Goal: Transaction & Acquisition: Purchase product/service

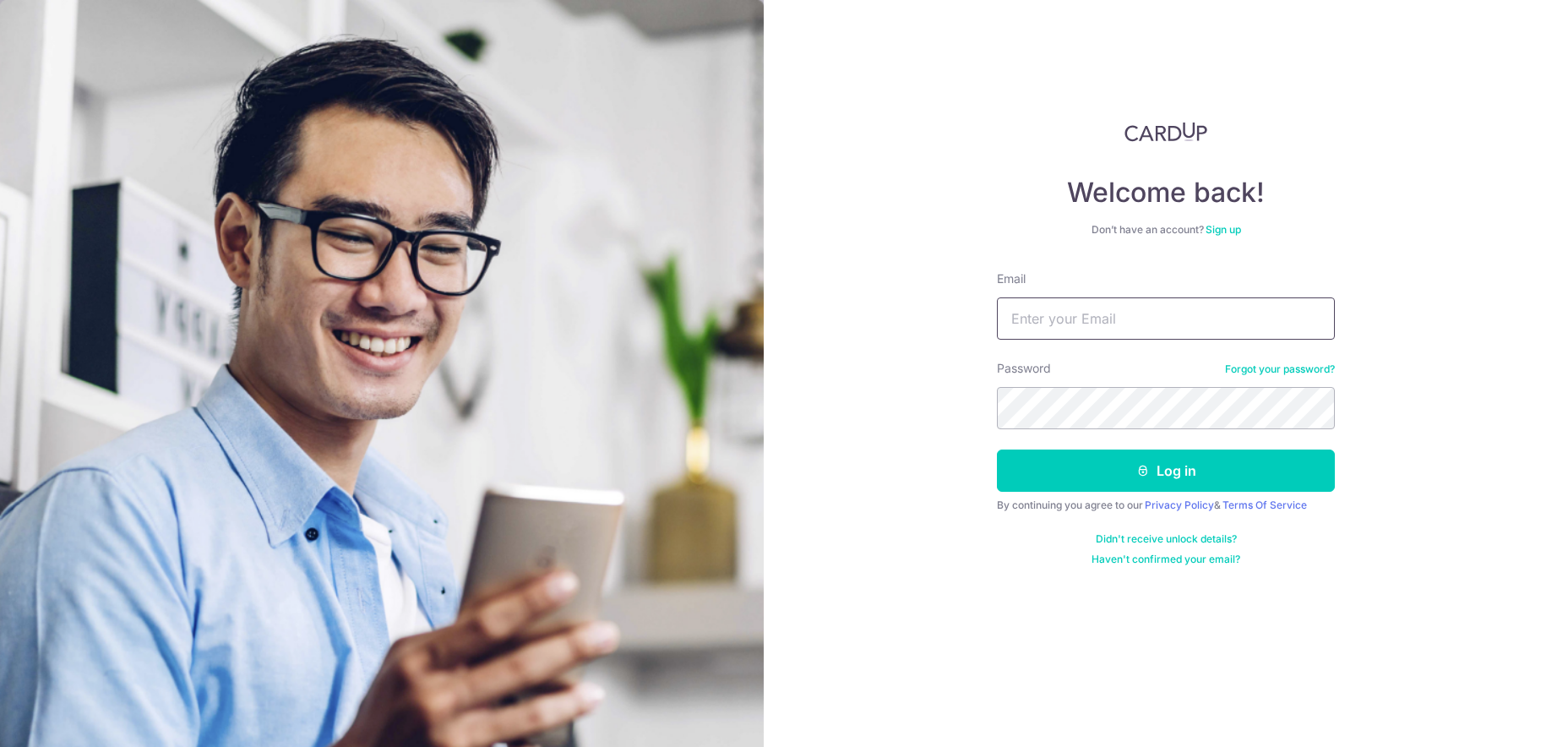
click at [1111, 313] on input "Email" at bounding box center [1166, 318] width 338 height 42
type input "teophoe@gmail.com"
click at [997, 450] on button "Log in" at bounding box center [1166, 470] width 338 height 42
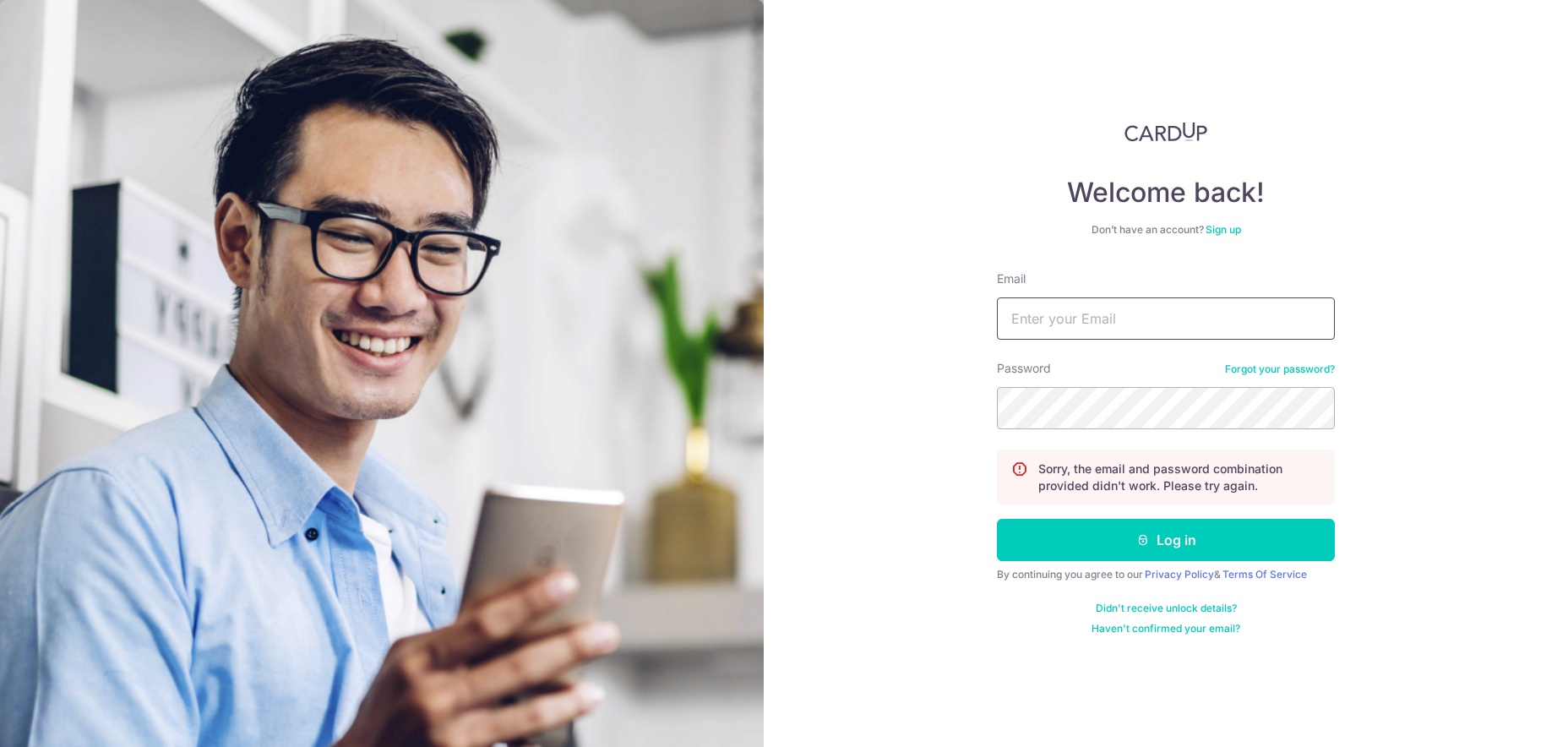
click at [1169, 316] on input "Email" at bounding box center [1166, 318] width 338 height 42
type input "teophoe@gmail.com"
click at [997, 519] on button "Log in" at bounding box center [1166, 540] width 338 height 42
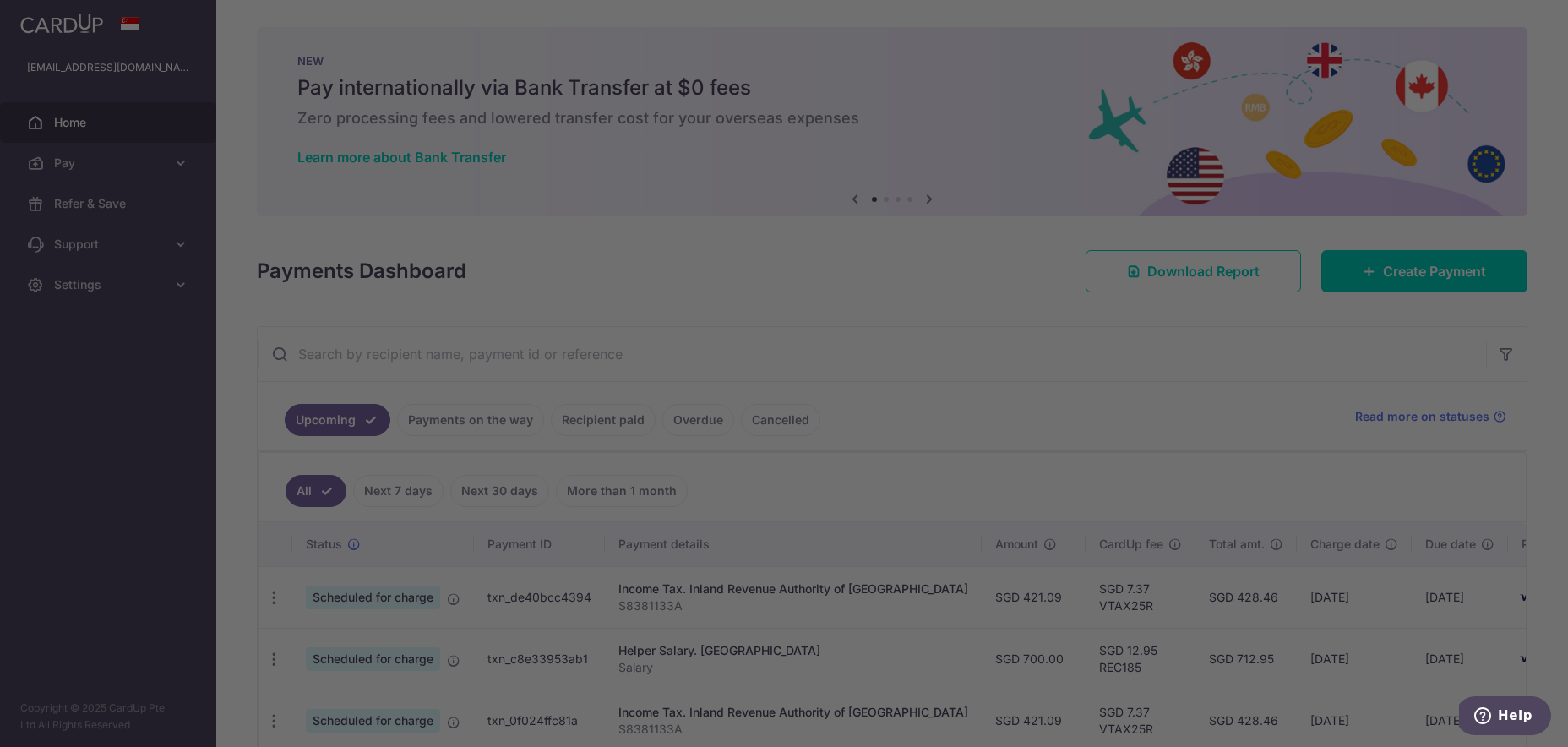
click at [469, 431] on div at bounding box center [792, 377] width 1584 height 755
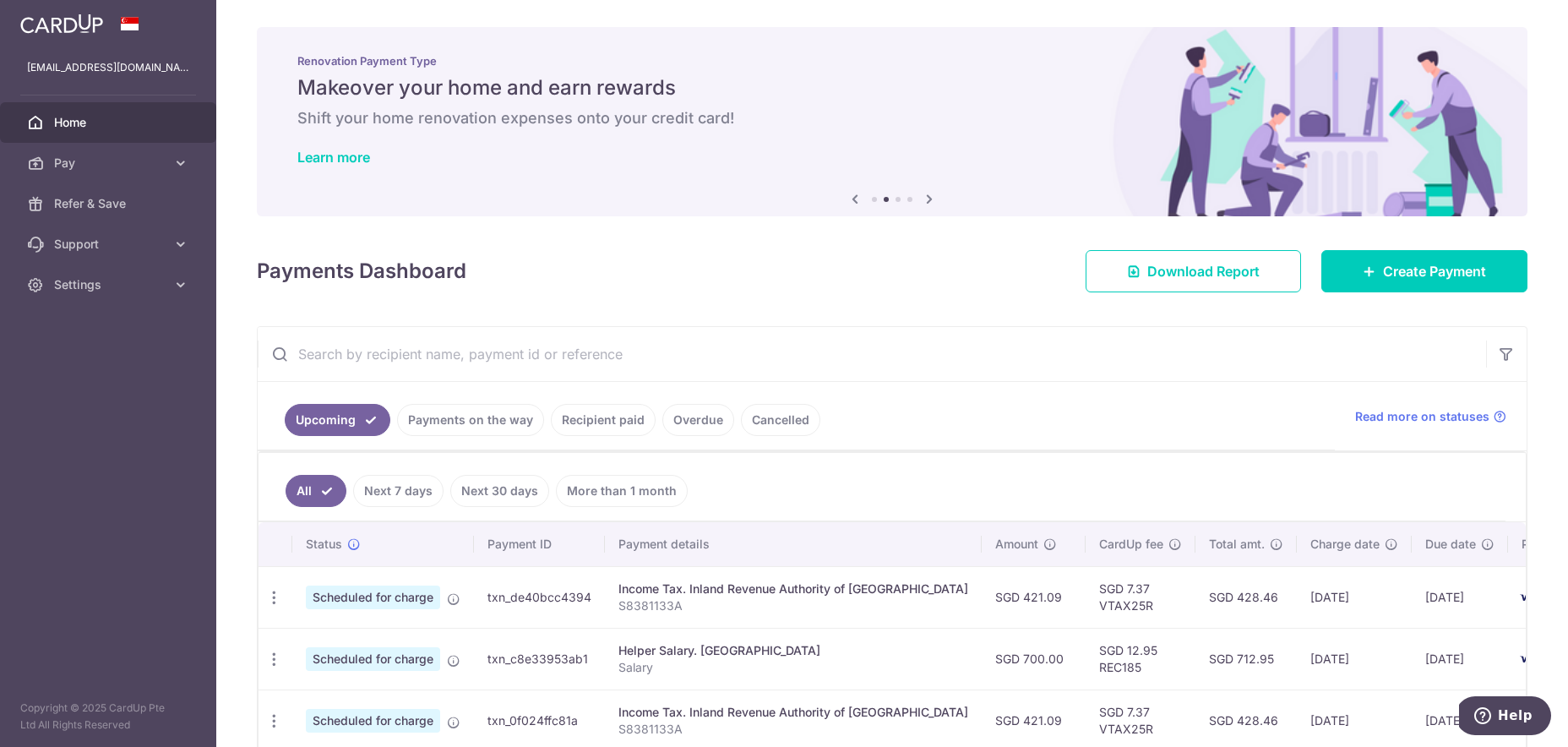
click at [483, 427] on link "Payments on the way" at bounding box center [470, 420] width 147 height 32
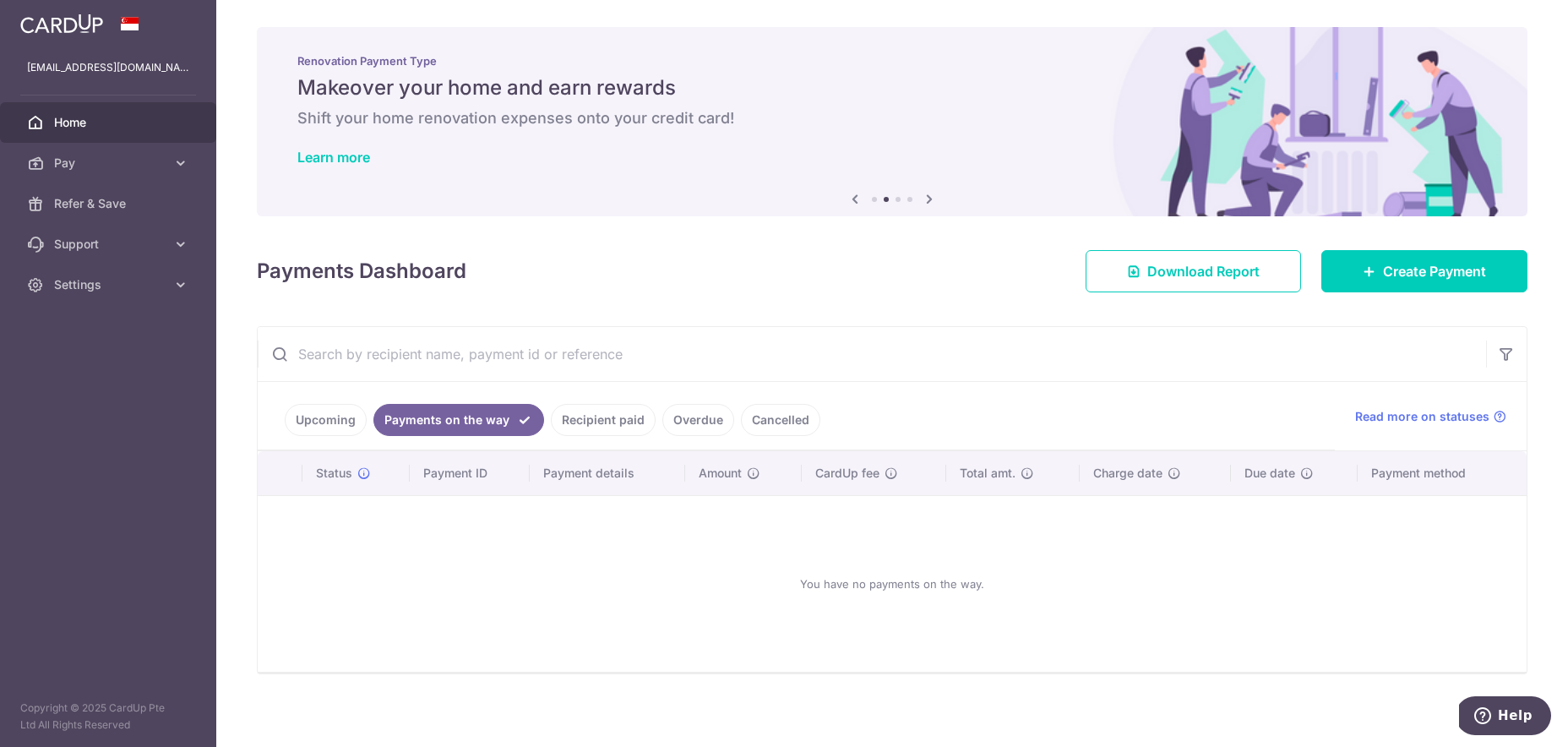
scroll to position [7, 0]
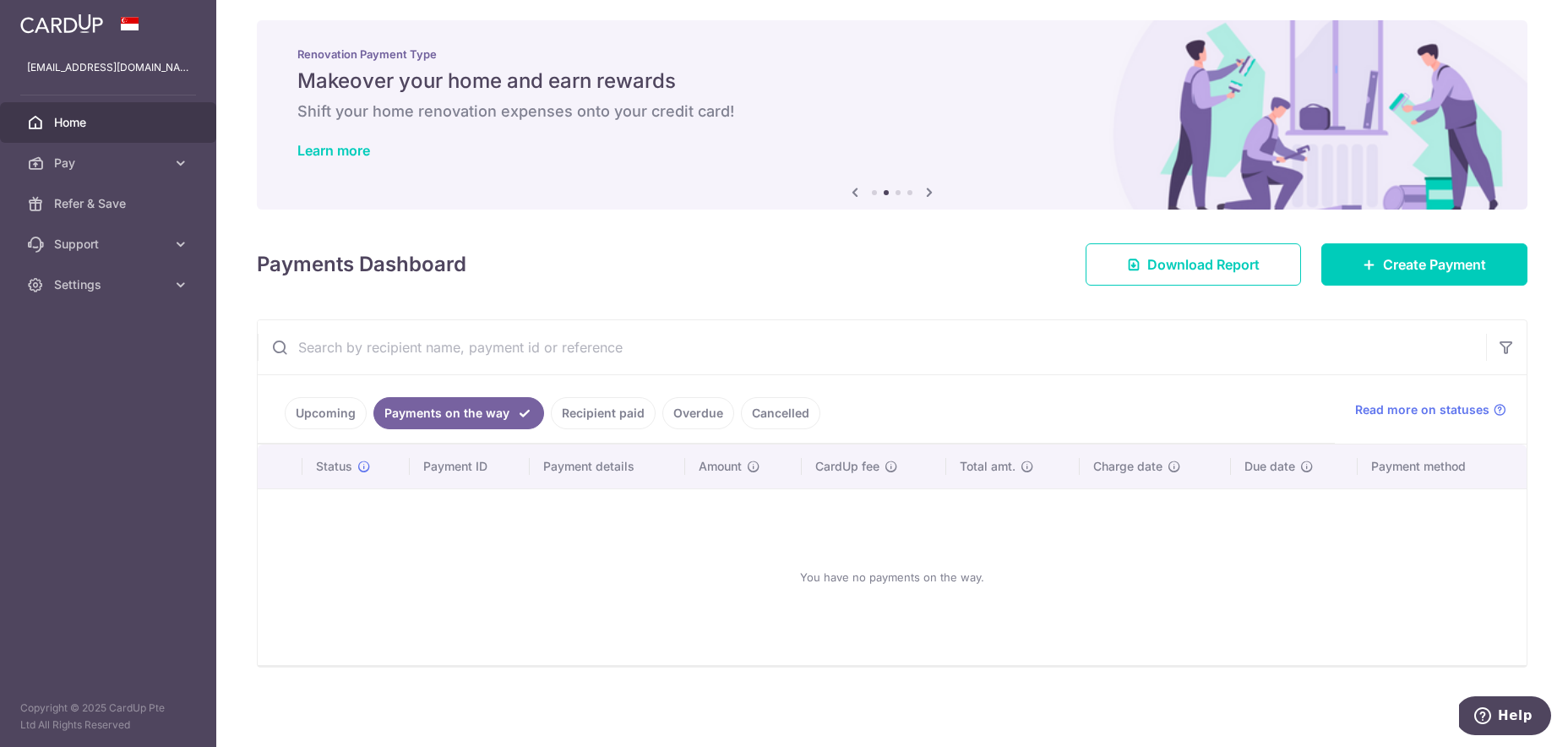
click at [583, 426] on link "Recipient paid" at bounding box center [603, 413] width 105 height 32
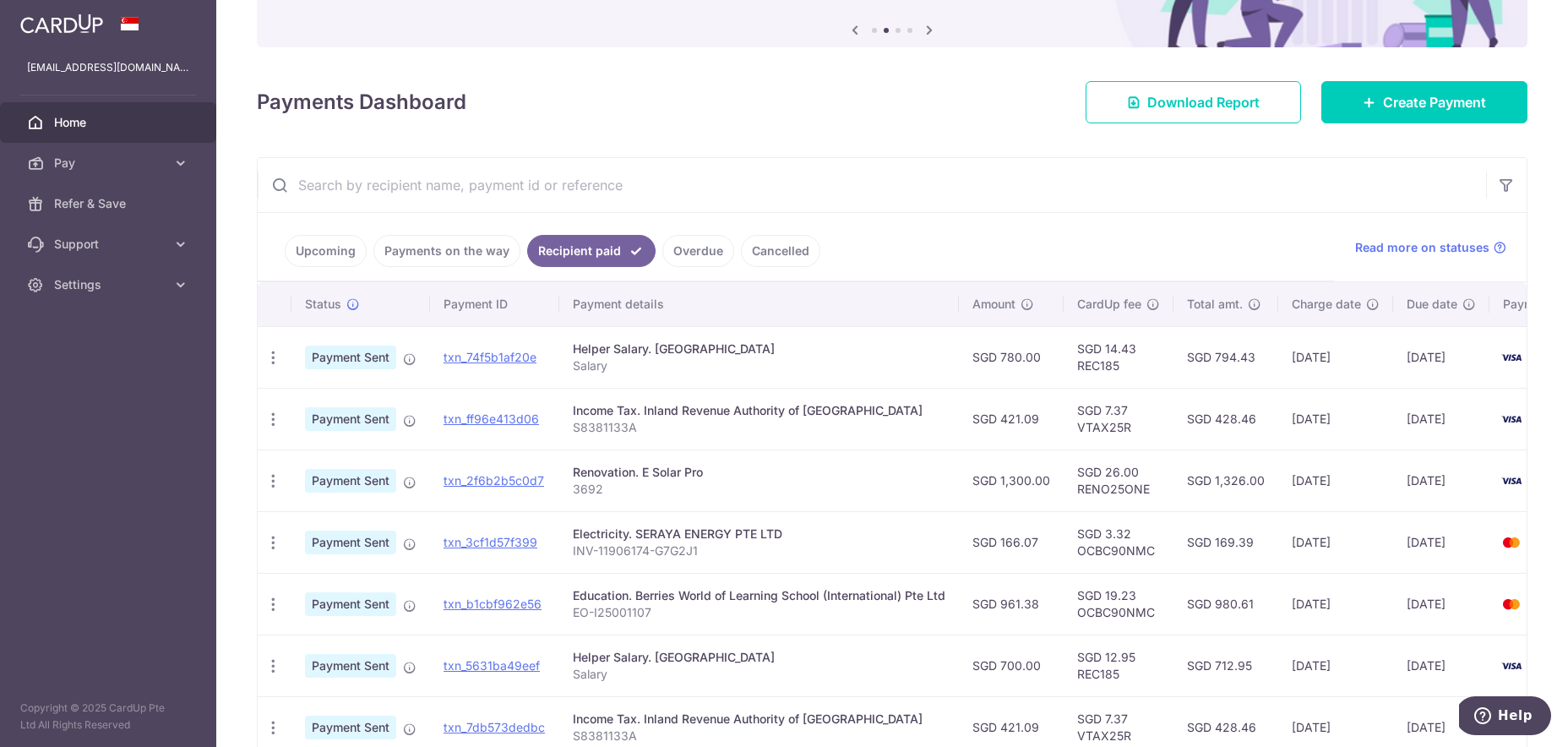
scroll to position [166, 0]
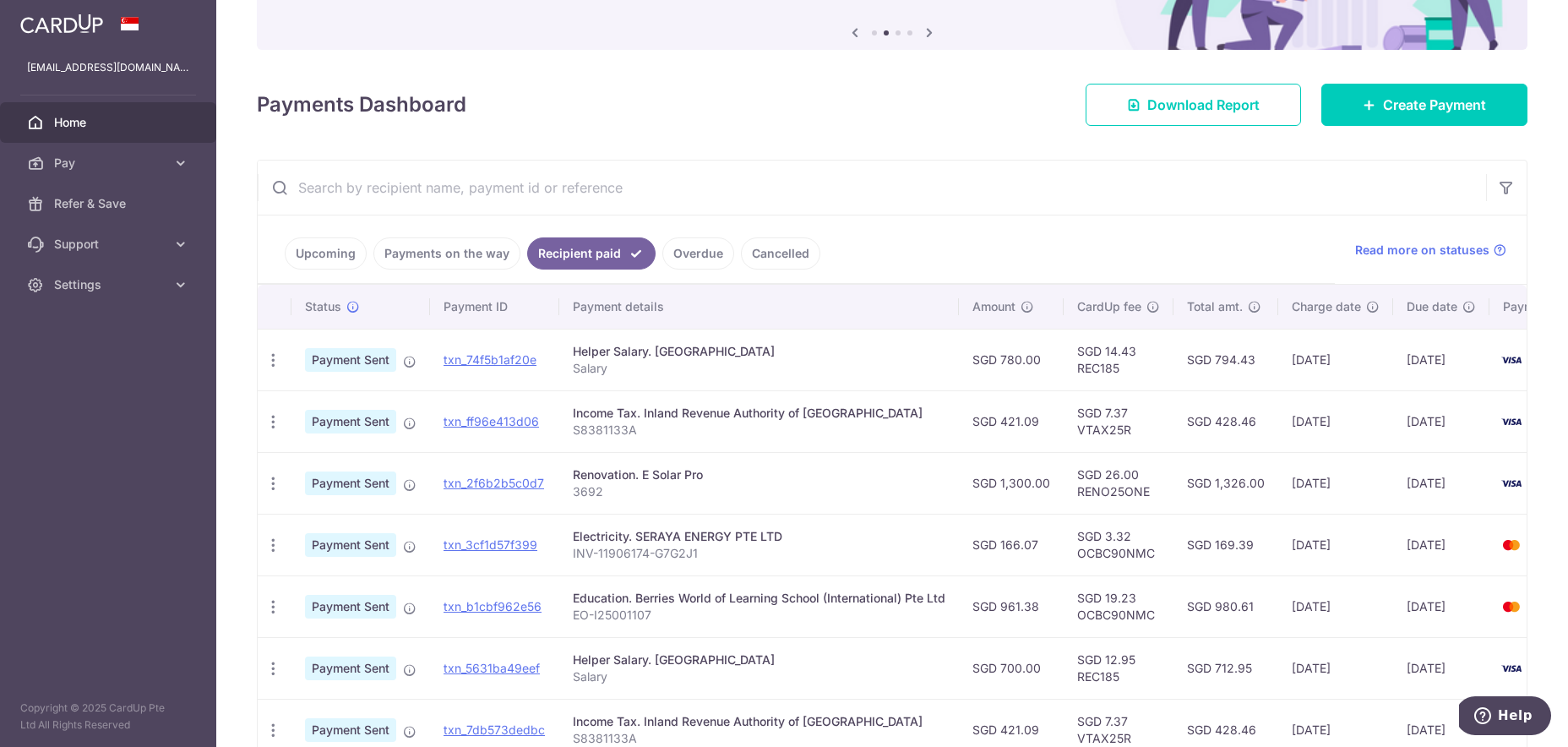
click at [451, 255] on link "Payments on the way" at bounding box center [447, 254] width 147 height 32
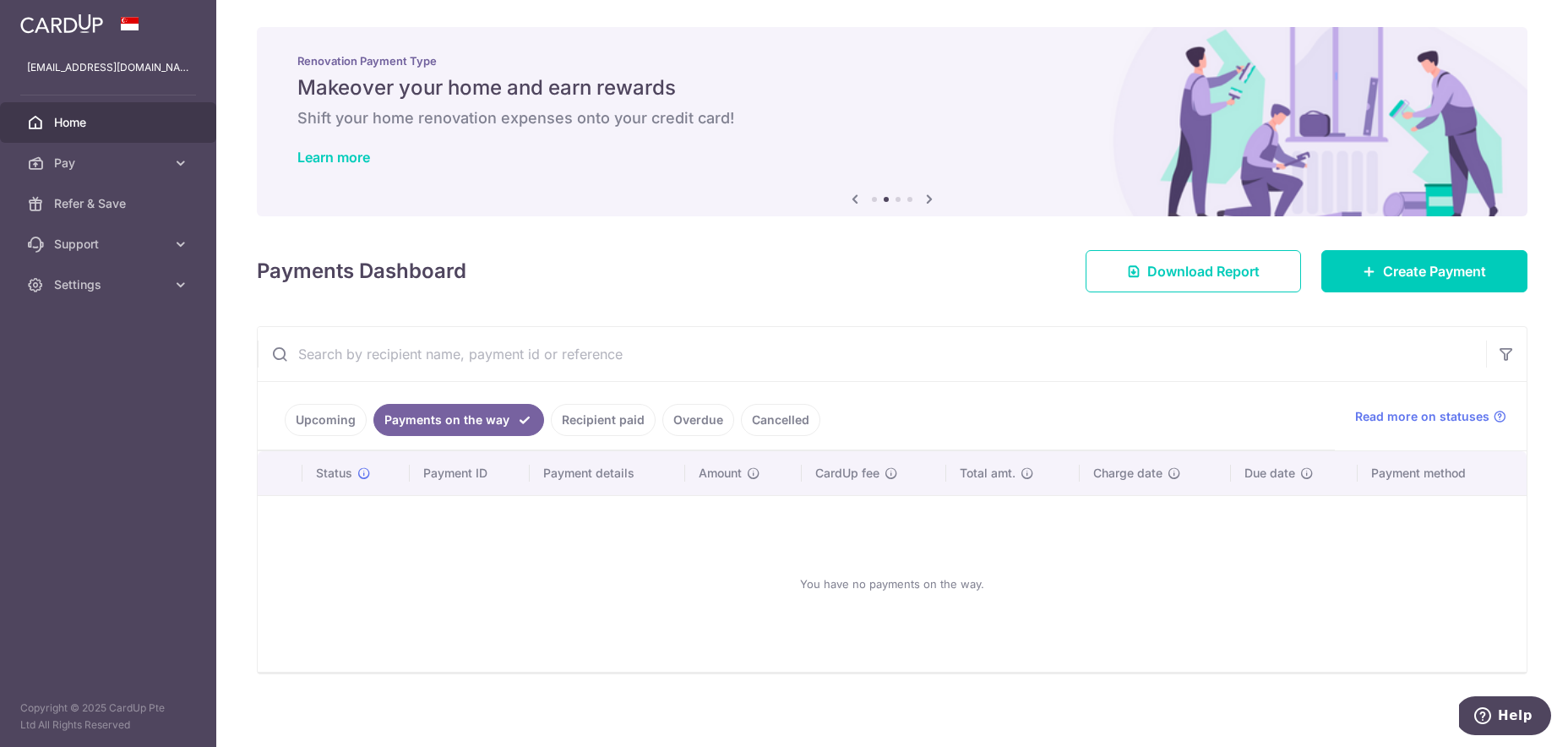
click at [312, 423] on link "Upcoming" at bounding box center [326, 420] width 82 height 32
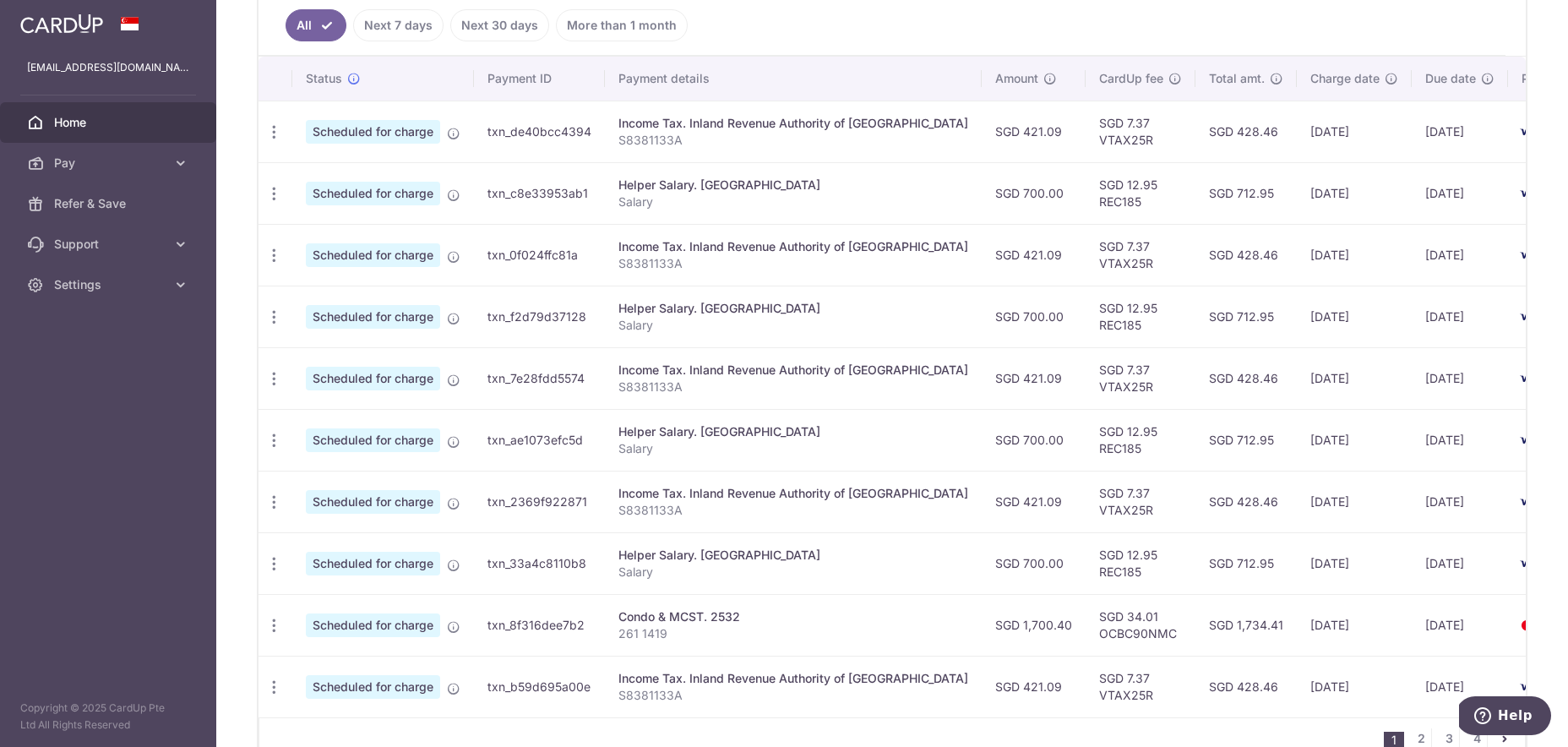
scroll to position [470, 0]
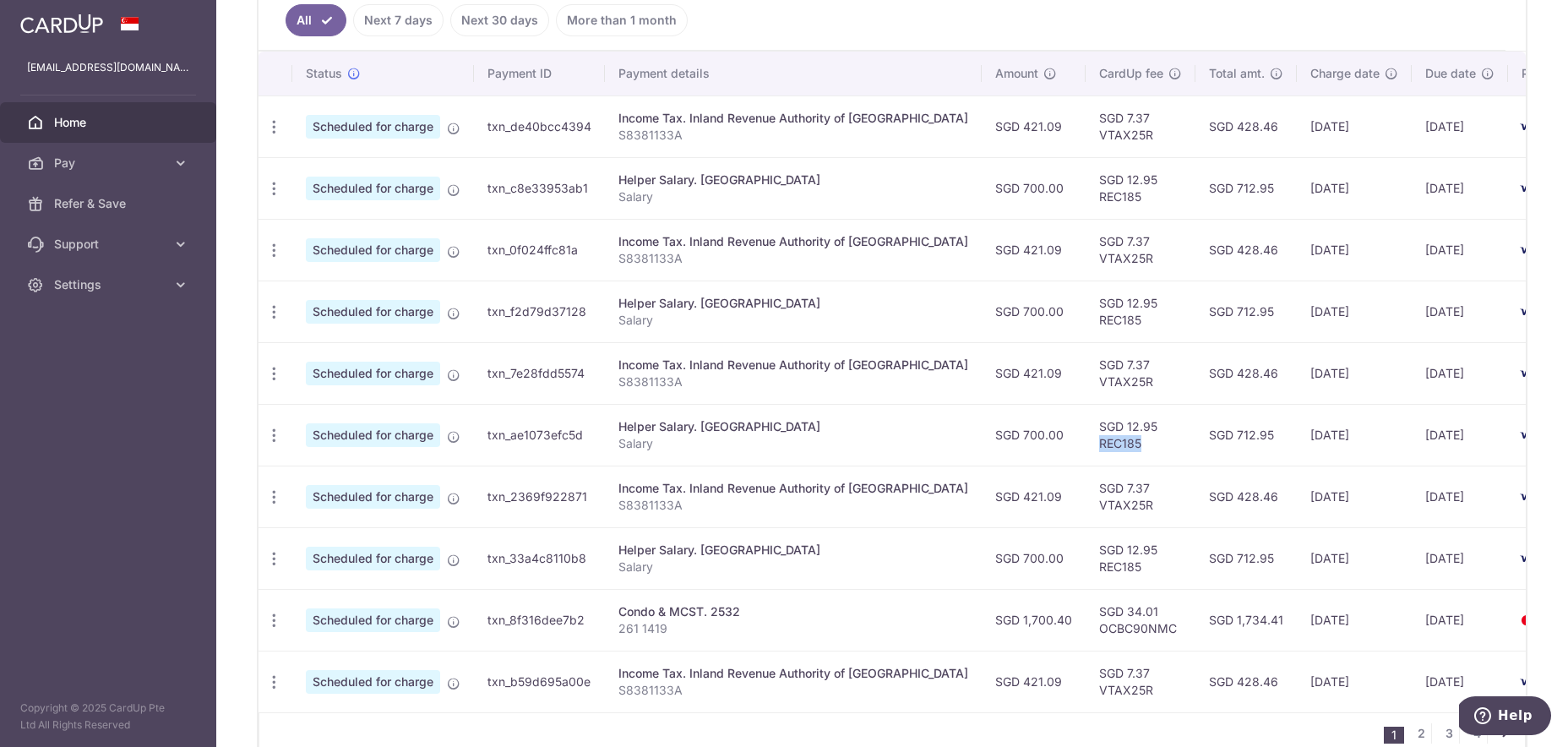
drag, startPoint x: 1040, startPoint y: 445, endPoint x: 1085, endPoint y: 446, distance: 45.0
click at [1085, 446] on td "SGD 12.95 REC185" at bounding box center [1140, 434] width 110 height 62
copy td "REC185"
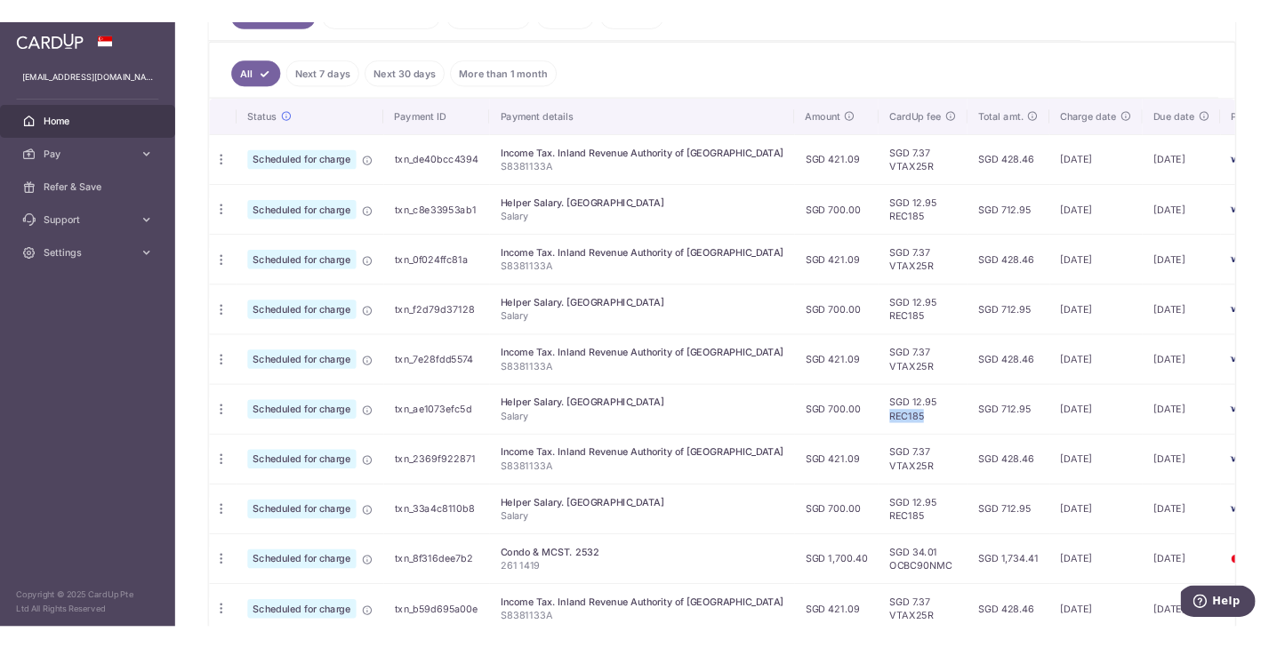
scroll to position [0, 0]
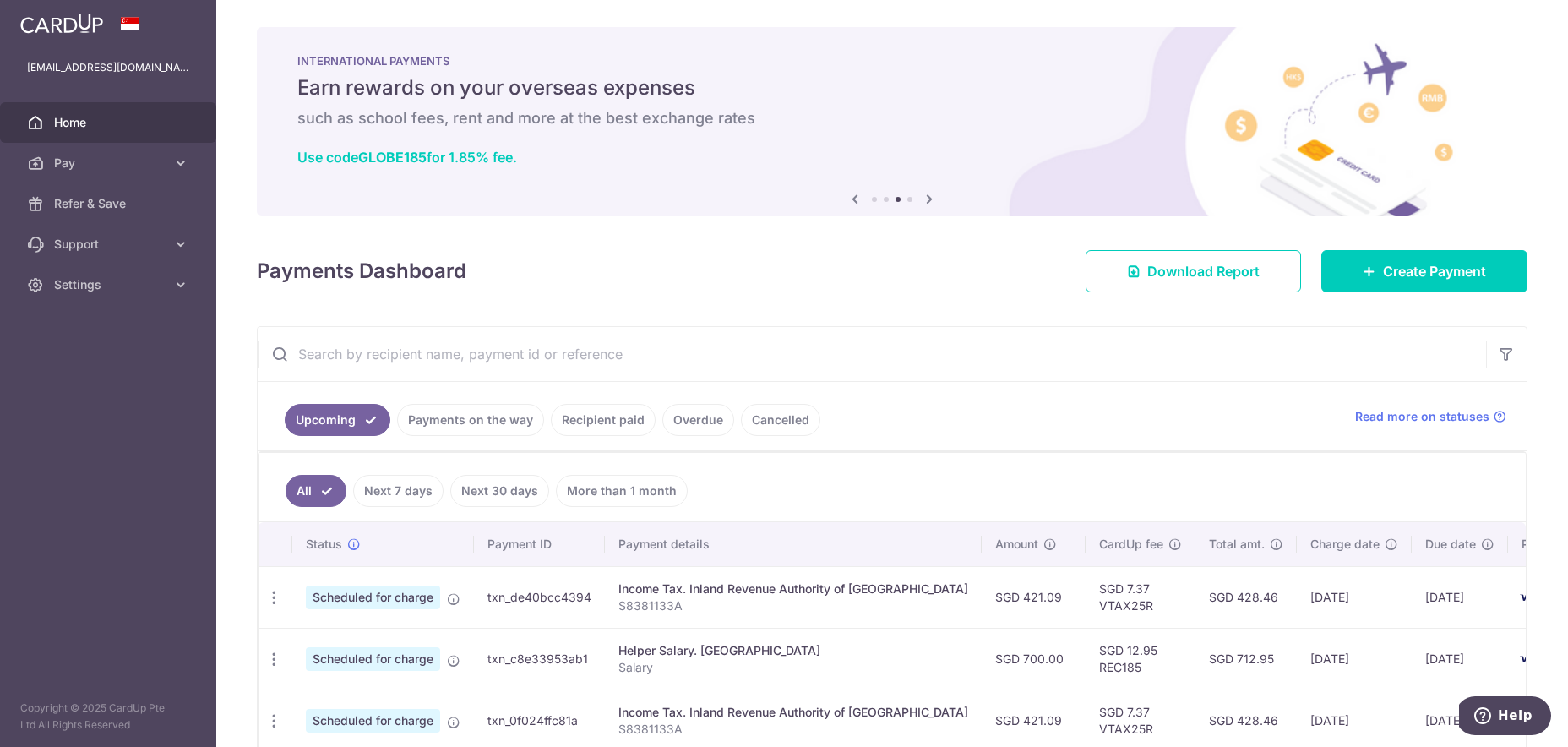
click at [933, 199] on icon at bounding box center [928, 199] width 20 height 21
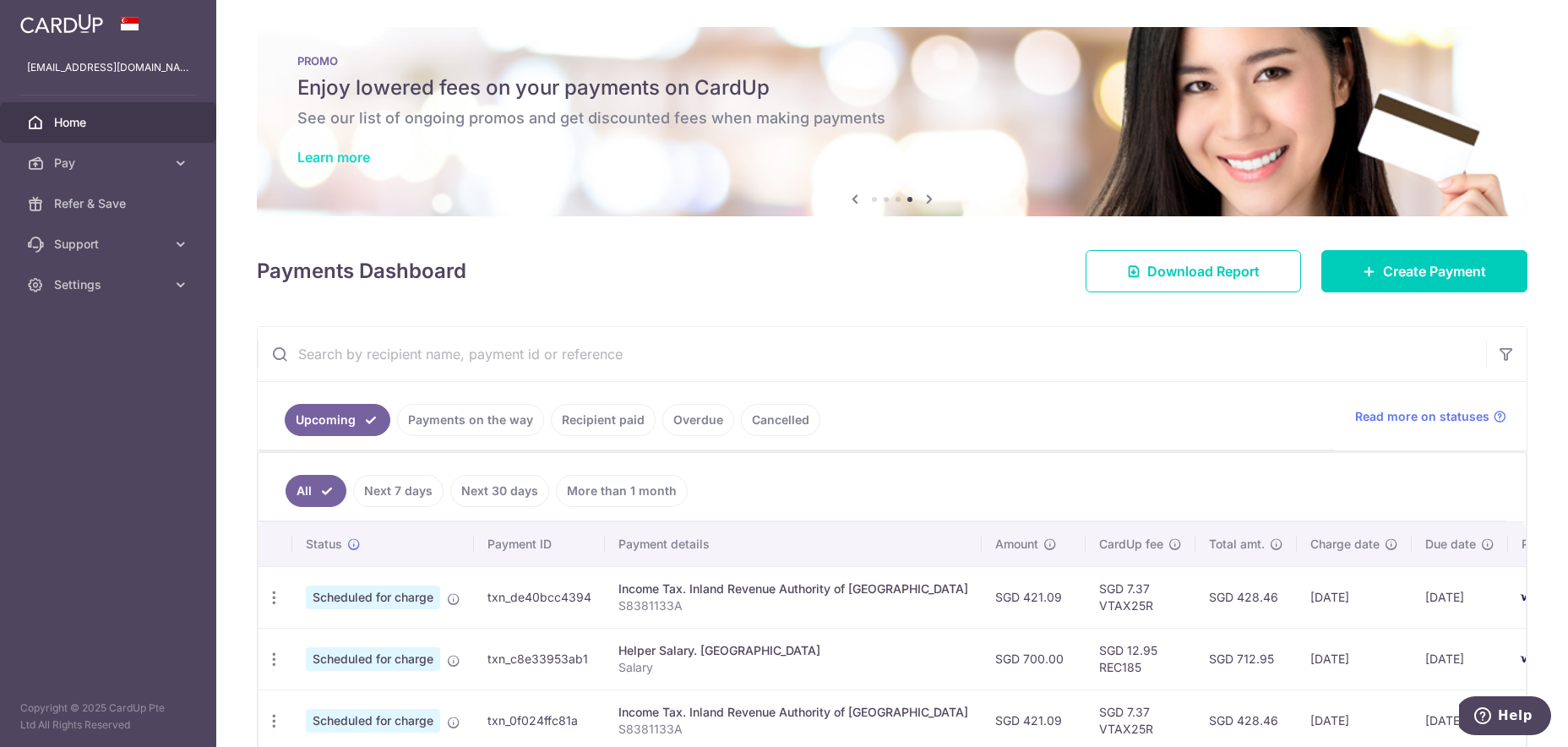
click at [358, 154] on link "Learn more" at bounding box center [334, 157] width 72 height 17
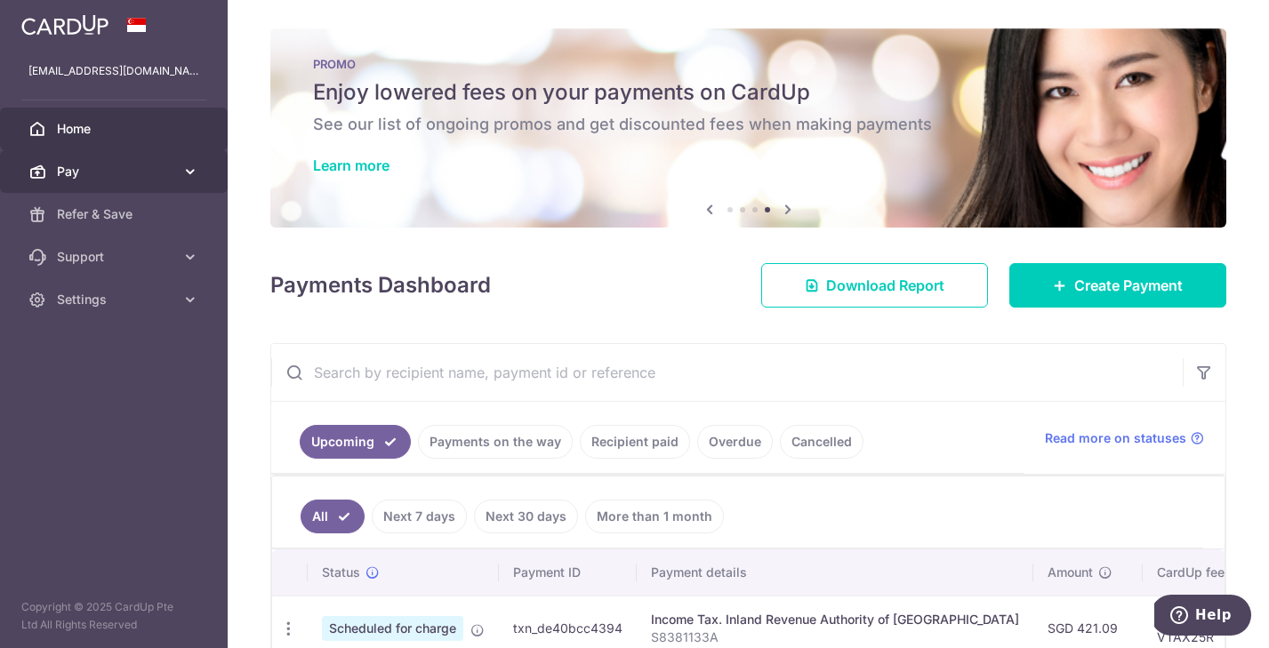
click at [115, 178] on span "Pay" at bounding box center [115, 172] width 117 height 18
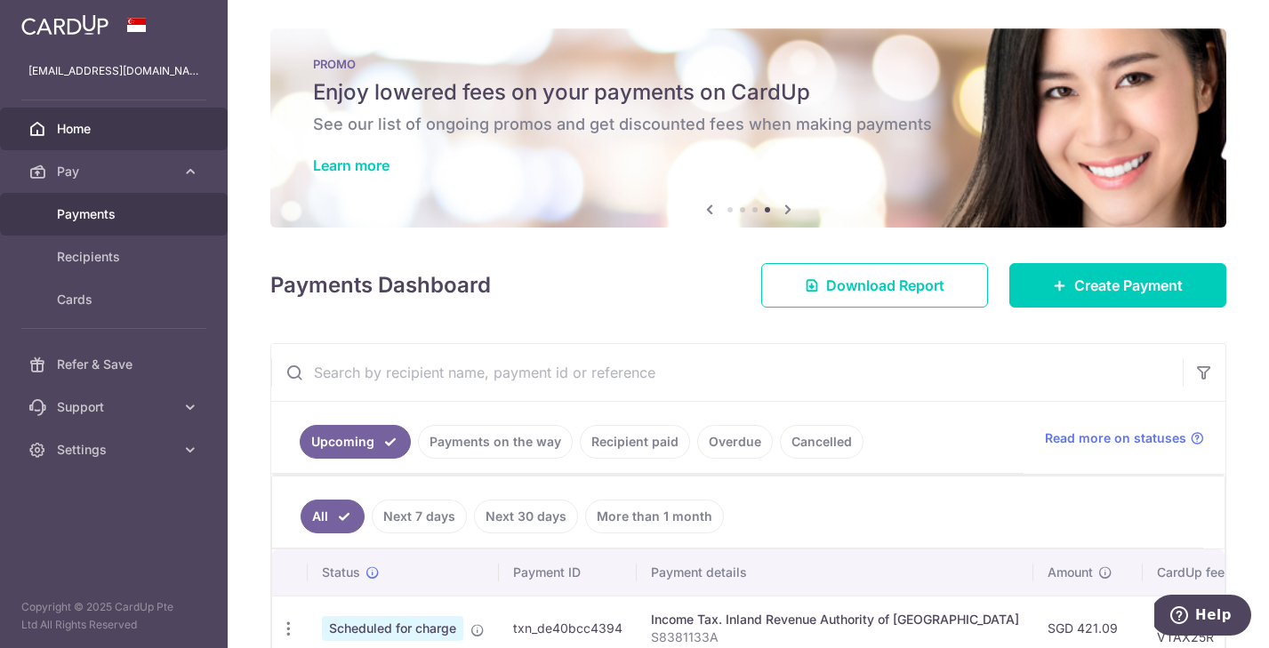
click at [95, 219] on span "Payments" at bounding box center [115, 214] width 117 height 18
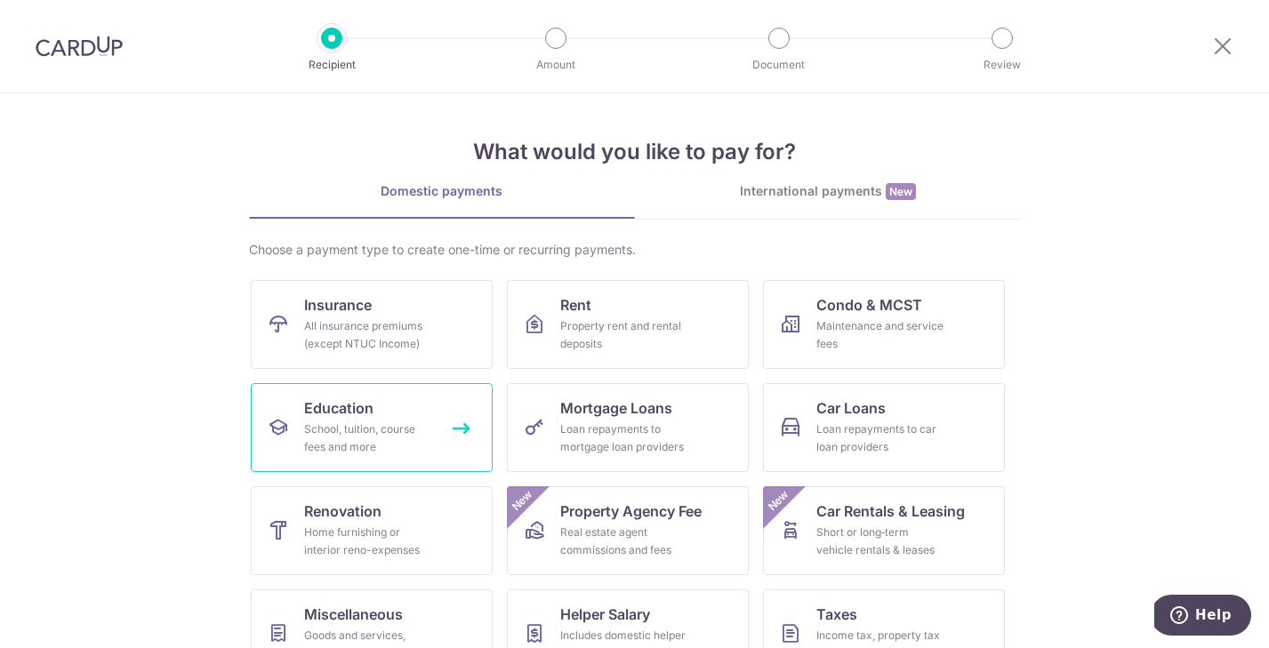
click at [325, 442] on div "School, tuition, course fees and more" at bounding box center [368, 439] width 128 height 36
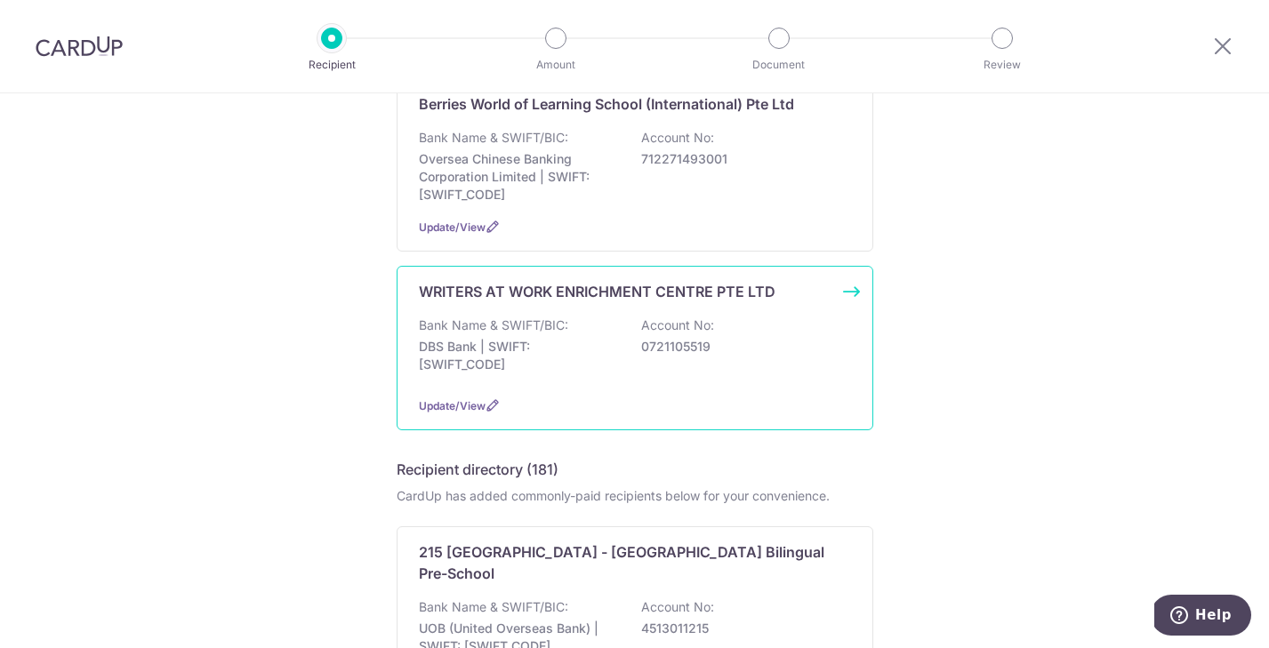
scroll to position [210, 0]
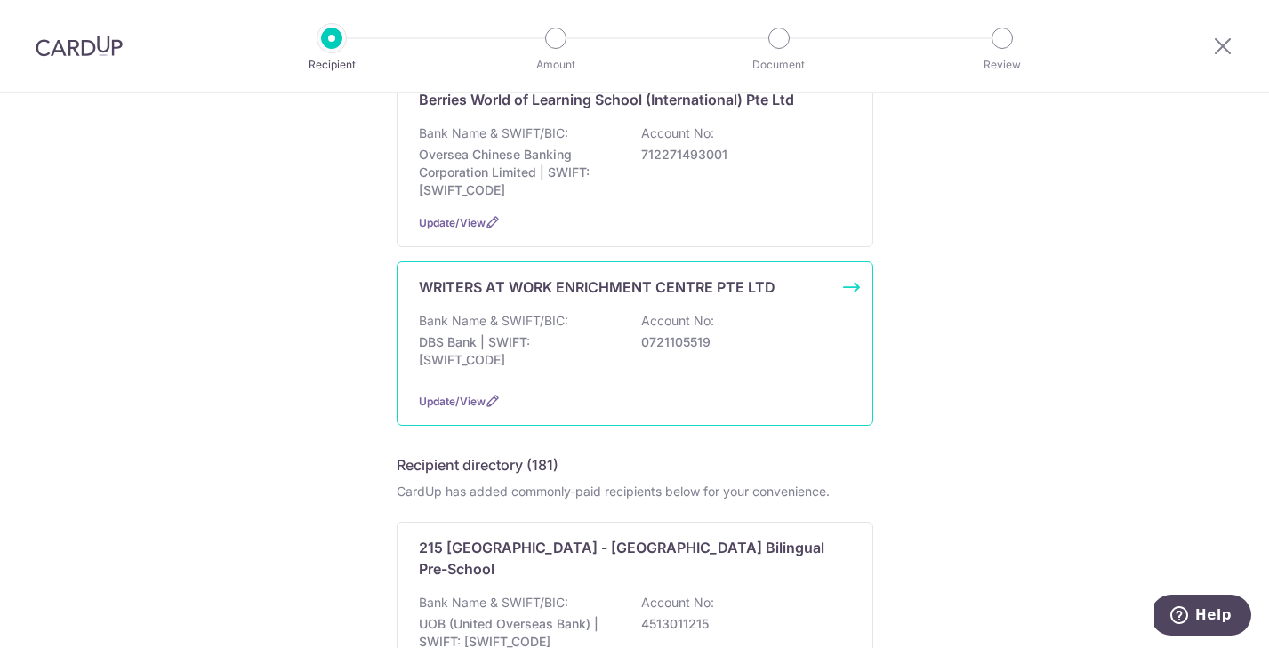
click at [457, 345] on p "DBS Bank | SWIFT: DBSSSGSGXXX" at bounding box center [518, 351] width 199 height 36
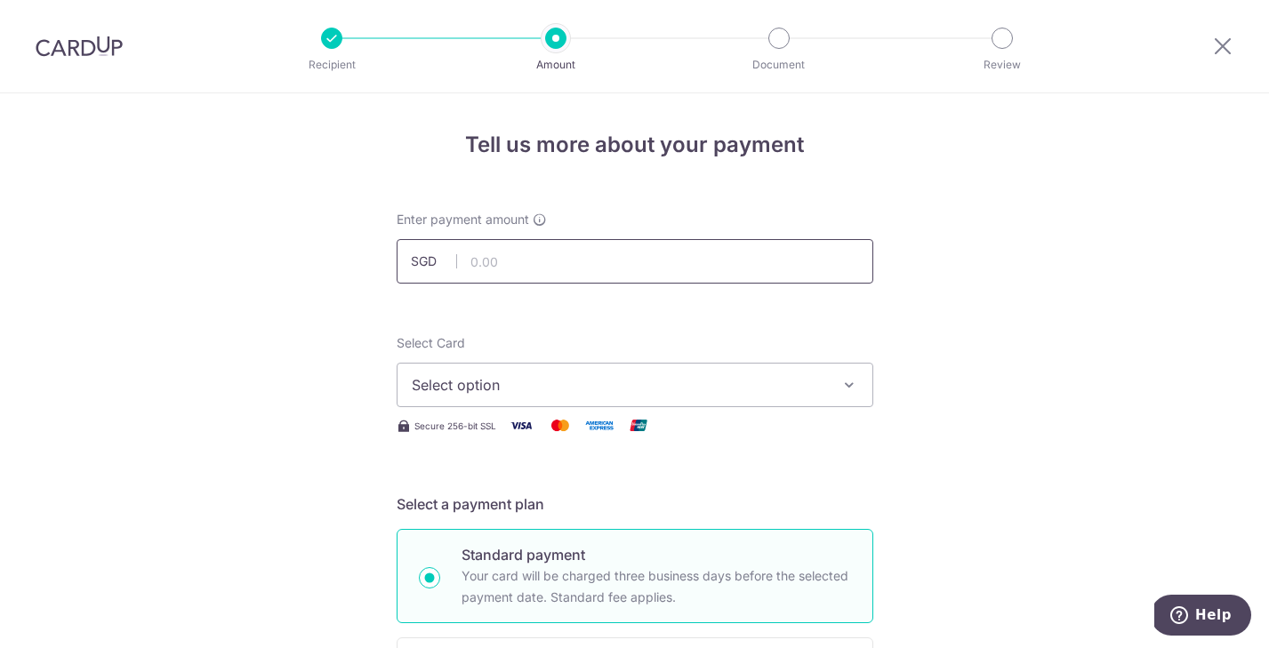
click at [518, 268] on input "text" at bounding box center [635, 261] width 477 height 44
type input "392.40"
click at [499, 389] on span "Select option" at bounding box center [619, 384] width 414 height 21
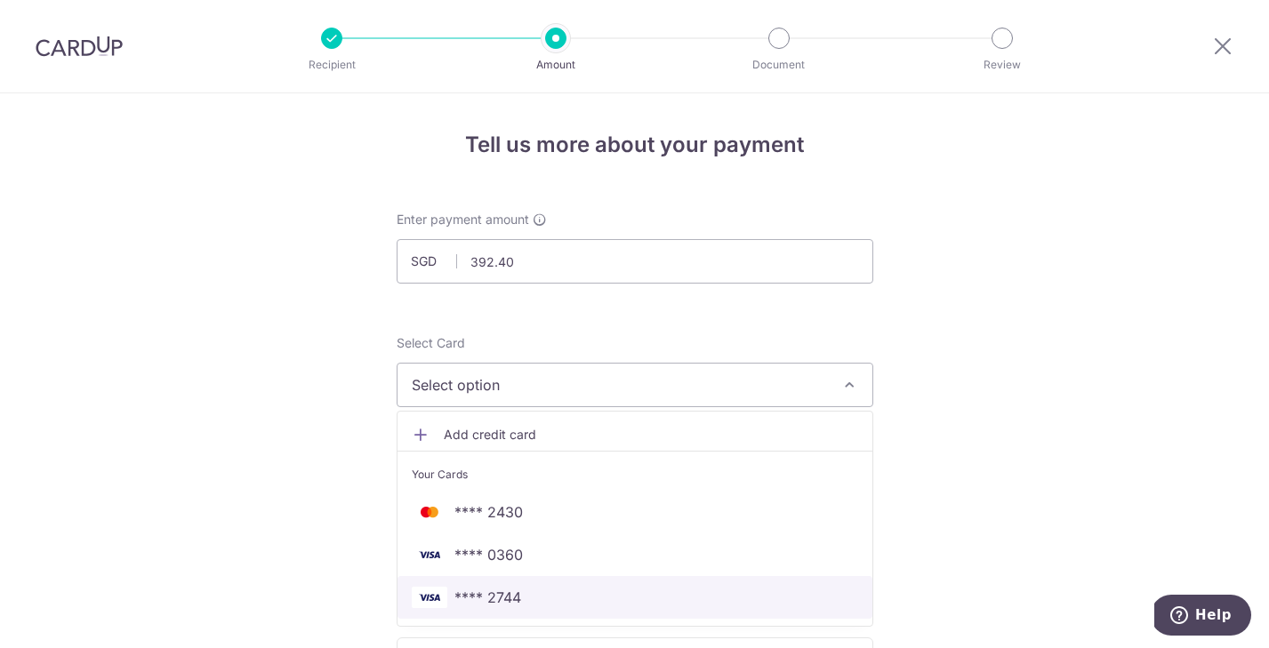
click at [509, 605] on span "**** 2744" at bounding box center [487, 597] width 67 height 21
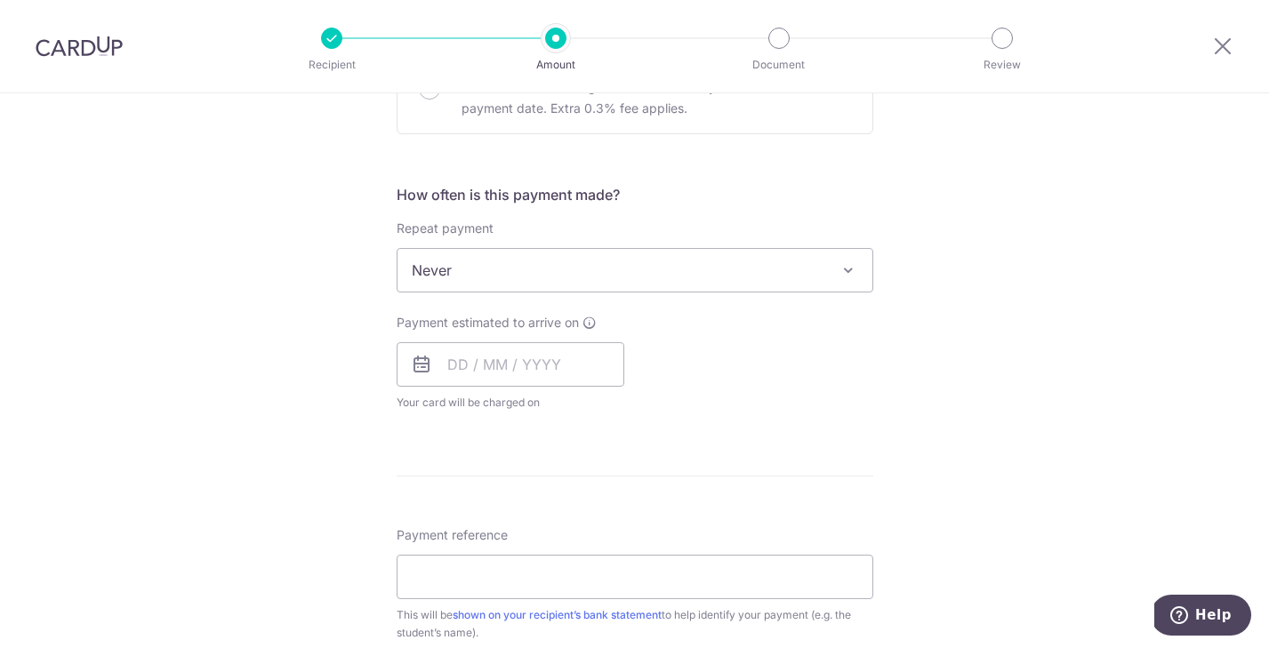
scroll to position [598, 0]
click at [844, 275] on span at bounding box center [848, 269] width 21 height 21
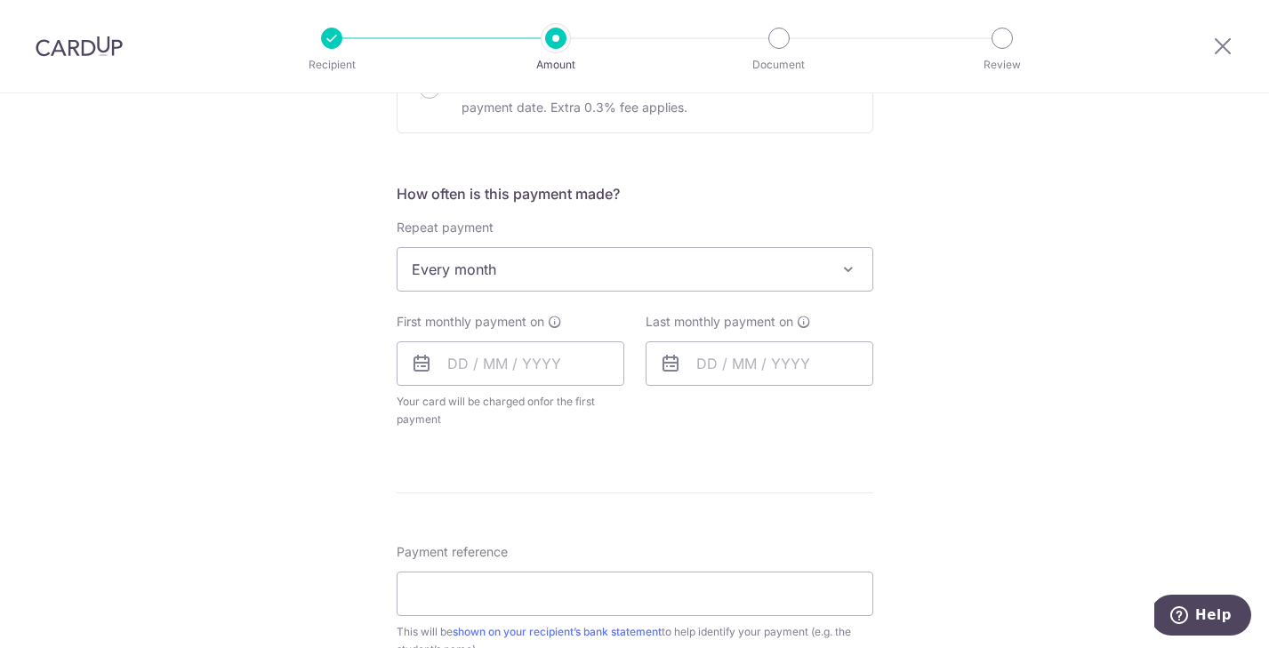
click at [592, 281] on span "Every month" at bounding box center [634, 269] width 475 height 43
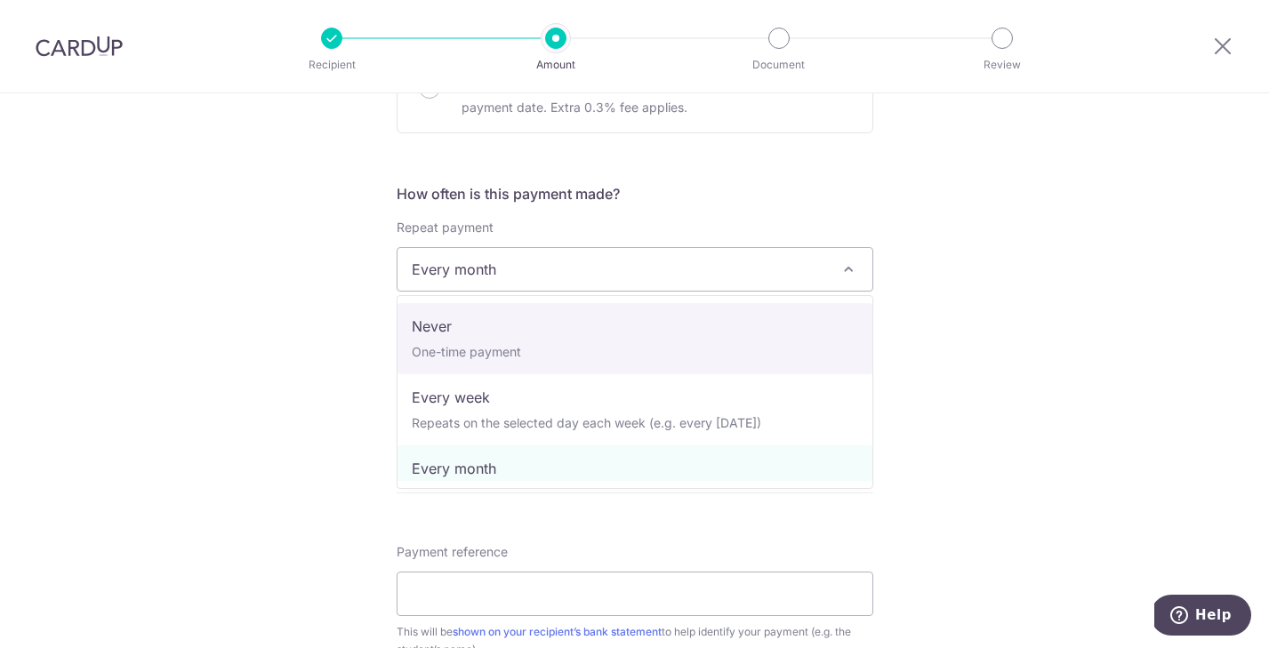
select select "1"
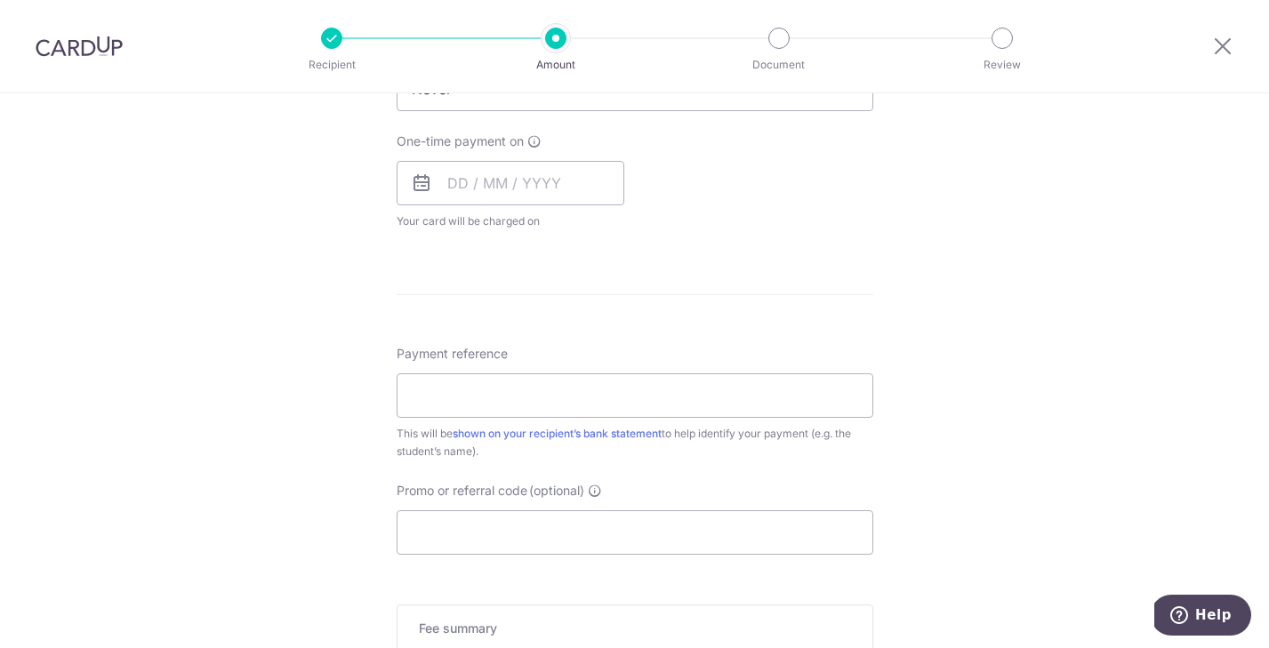
scroll to position [781, 0]
click at [544, 403] on input "Payment reference" at bounding box center [635, 393] width 477 height 44
type input "CP-PA9708"
click at [469, 539] on input "Promo or referral code (optional)" at bounding box center [635, 530] width 477 height 44
paste input "3HOME25R"
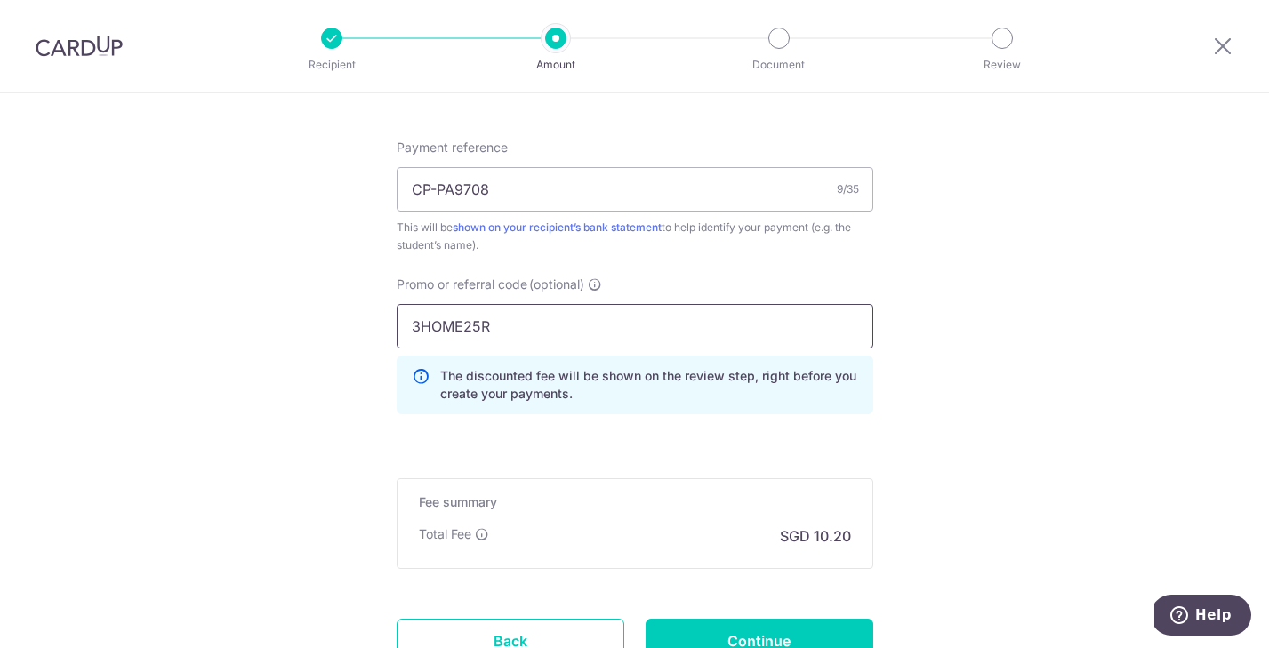
scroll to position [1134, 0]
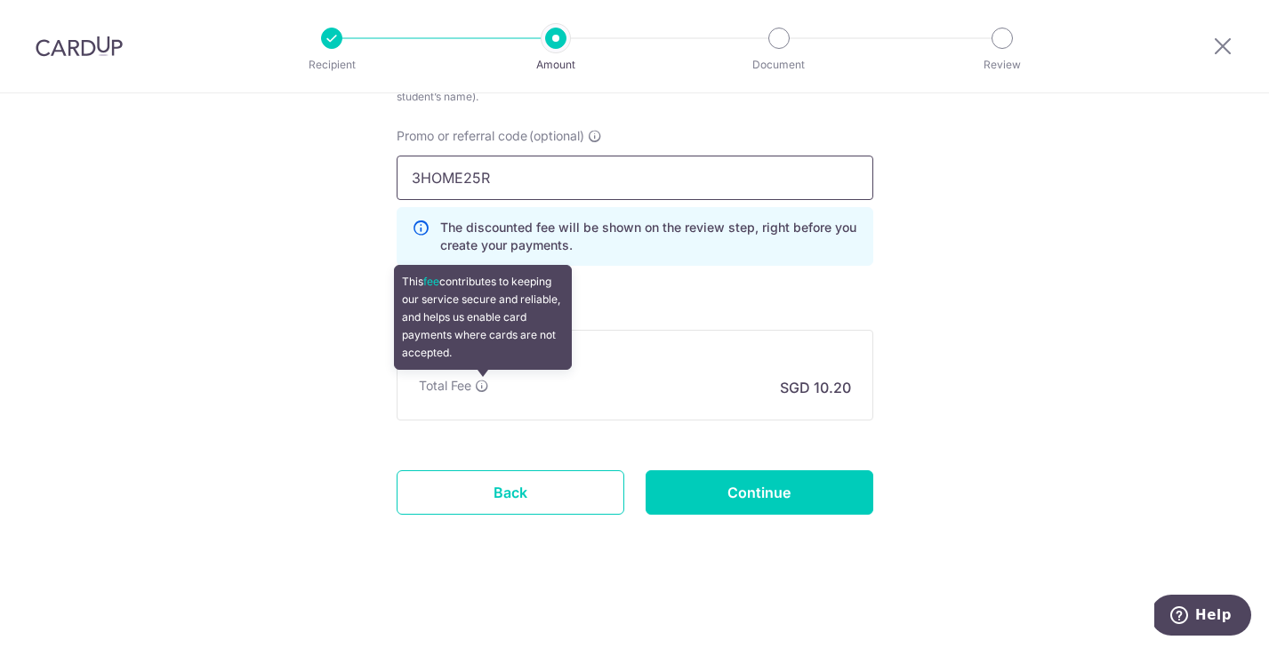
type input "3HOME25R"
click at [483, 383] on icon at bounding box center [482, 386] width 14 height 14
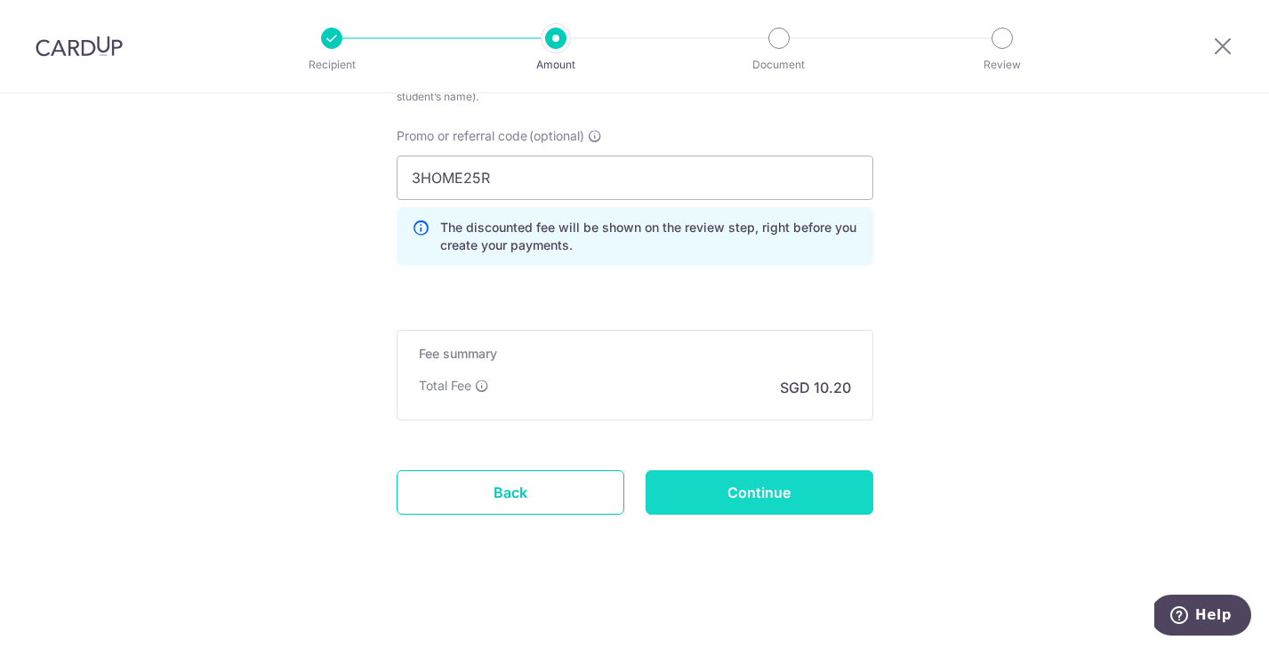
click at [766, 497] on input "Continue" at bounding box center [759, 492] width 228 height 44
type input "Create Schedule"
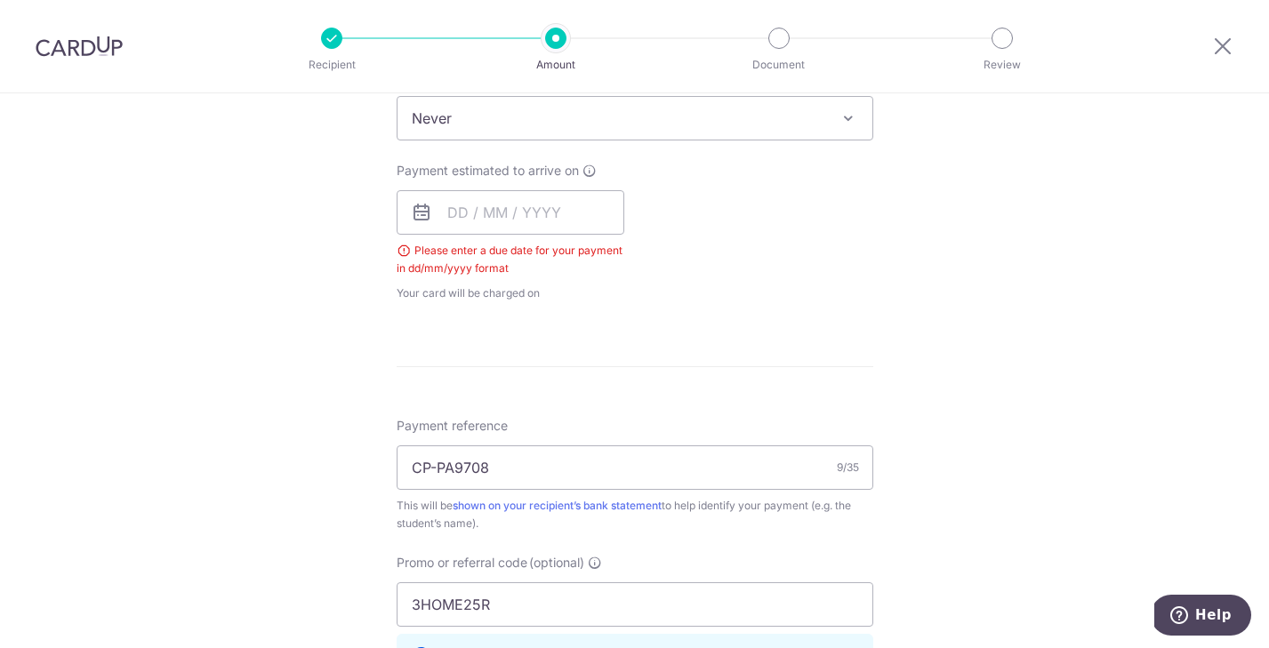
scroll to position [650, 0]
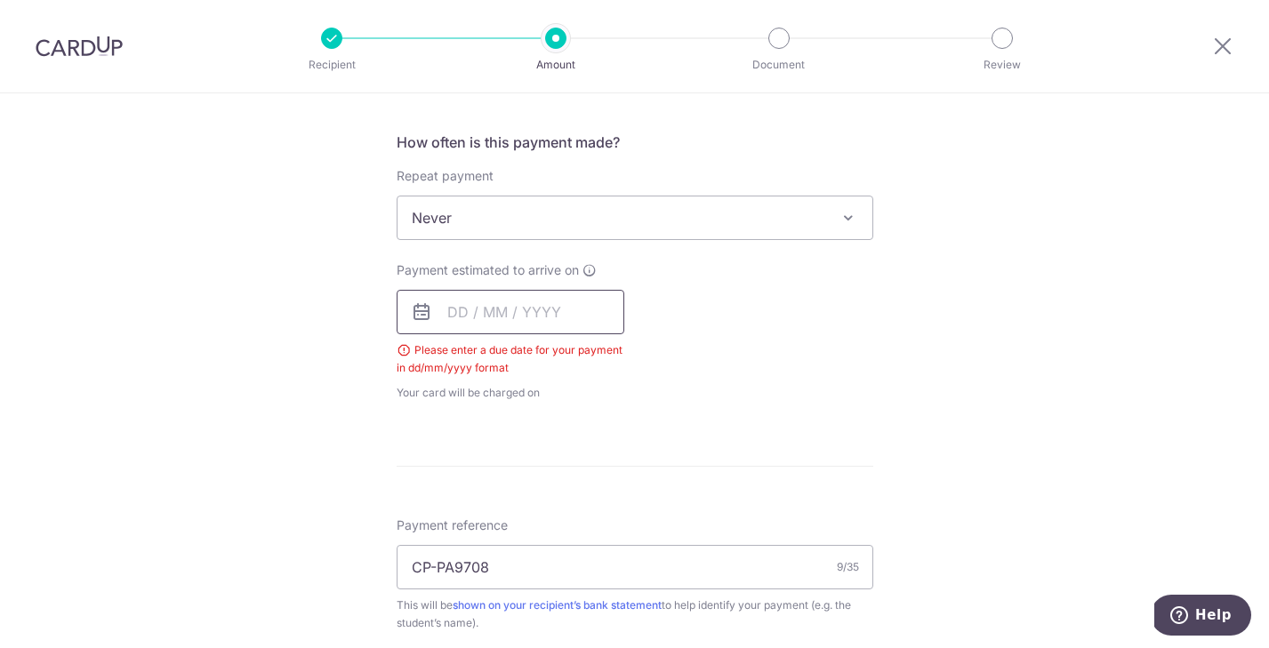
click at [477, 308] on input "text" at bounding box center [511, 312] width 228 height 44
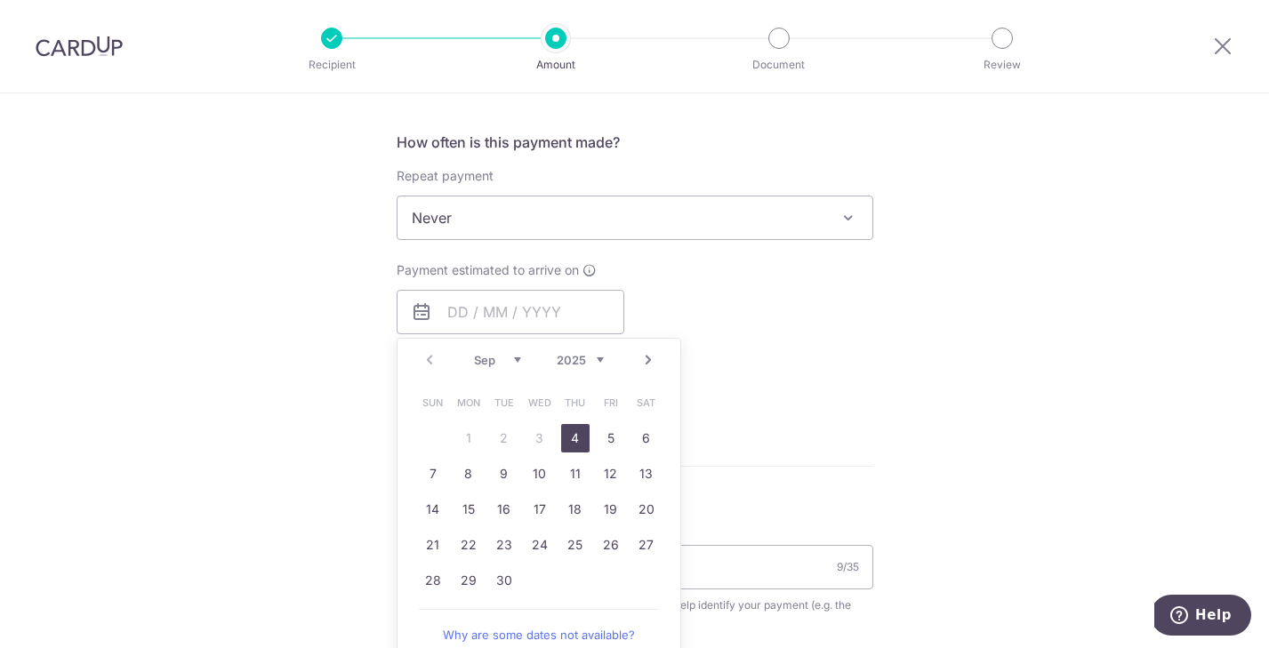
click at [576, 438] on link "4" at bounding box center [575, 438] width 28 height 28
type input "[DATE]"
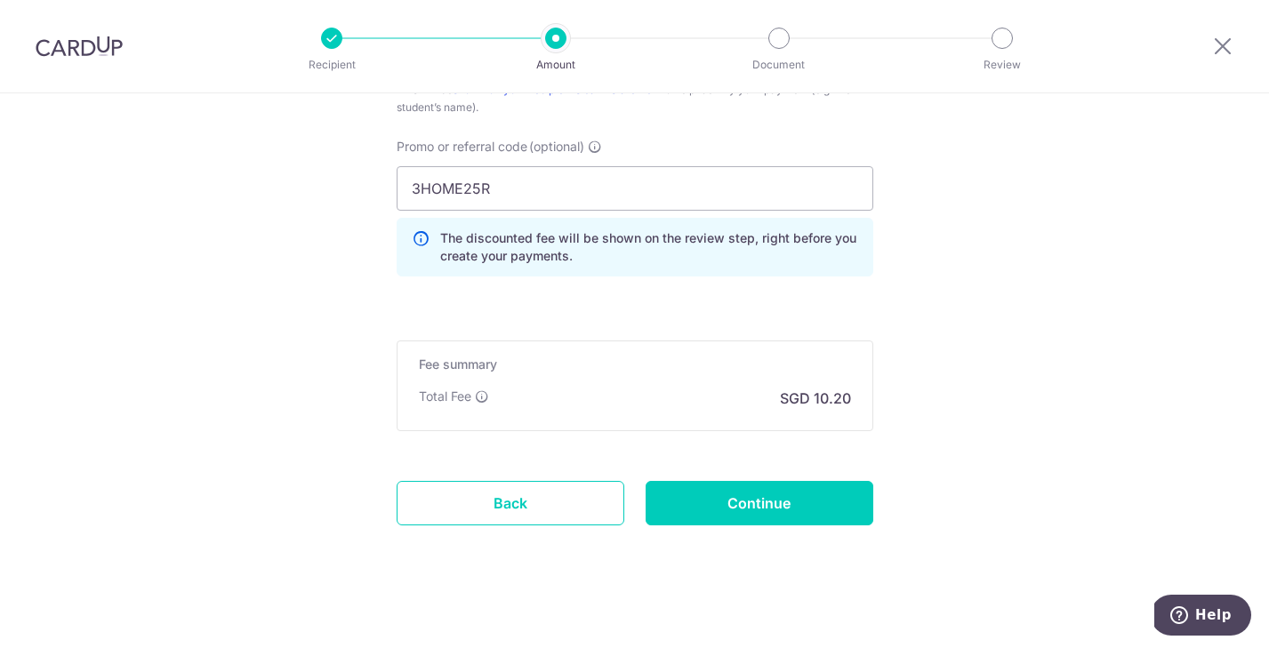
scroll to position [1198, 0]
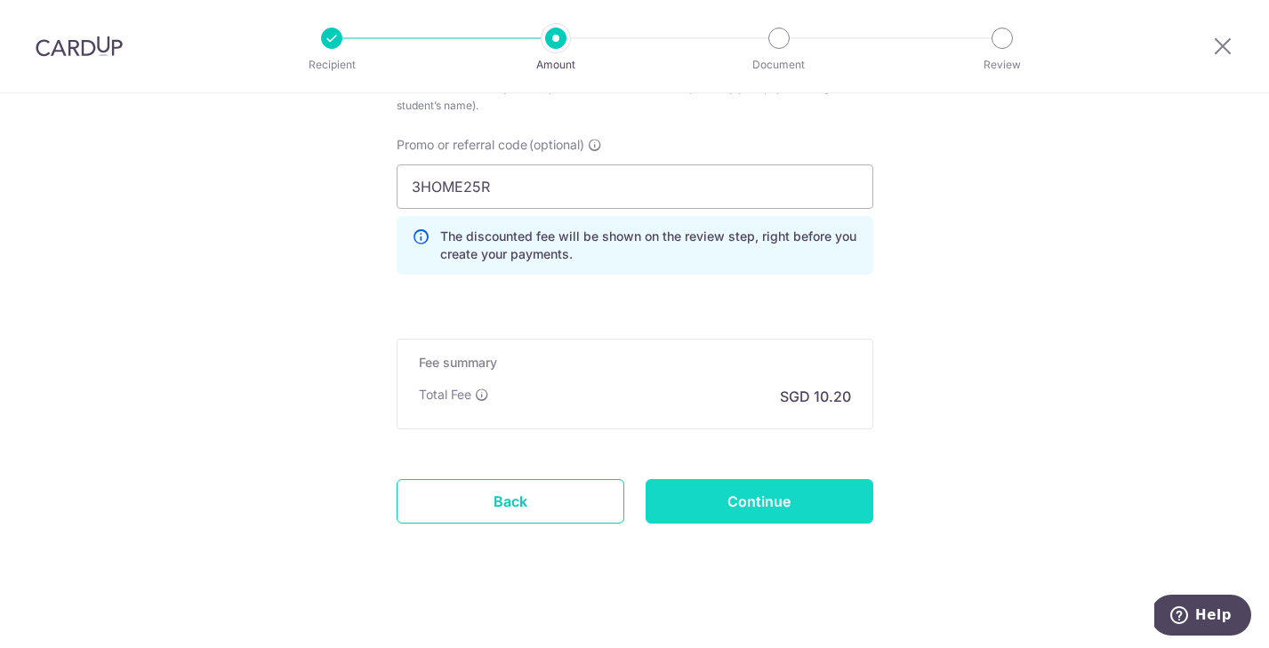
click at [781, 501] on input "Continue" at bounding box center [759, 501] width 228 height 44
type input "Create Schedule"
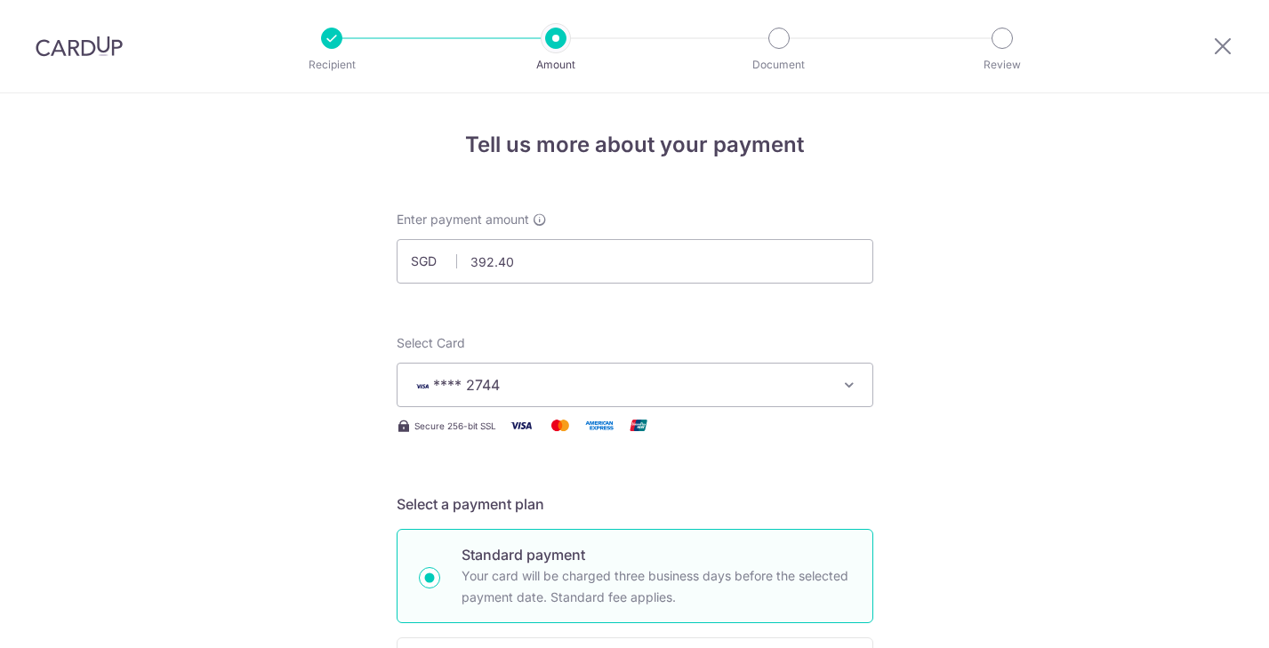
scroll to position [1231, 0]
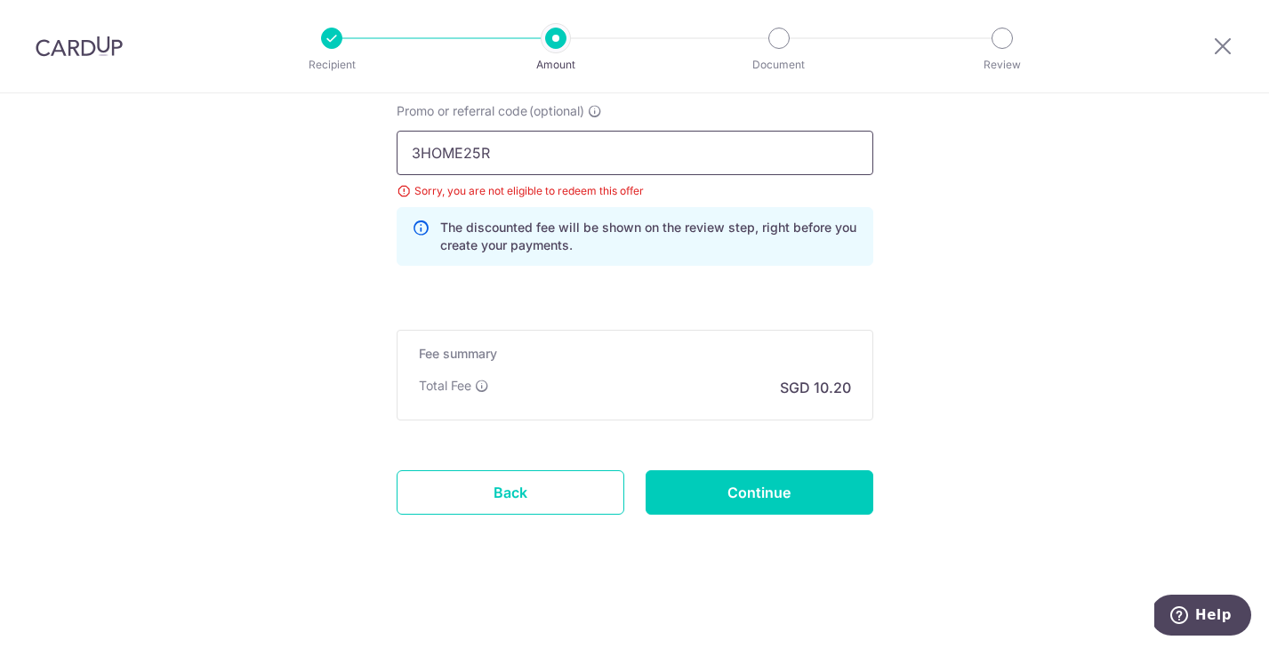
click at [541, 153] on input "3HOME25R" at bounding box center [635, 153] width 477 height 44
type input "3"
type input "REC185"
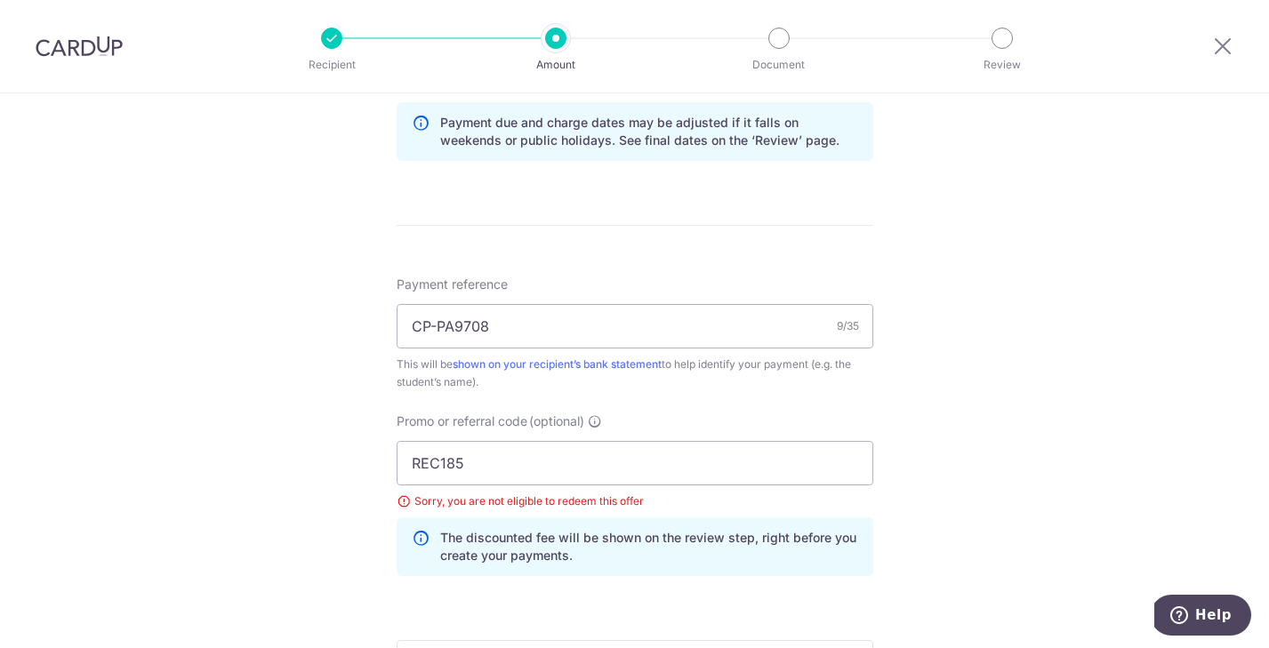
scroll to position [927, 0]
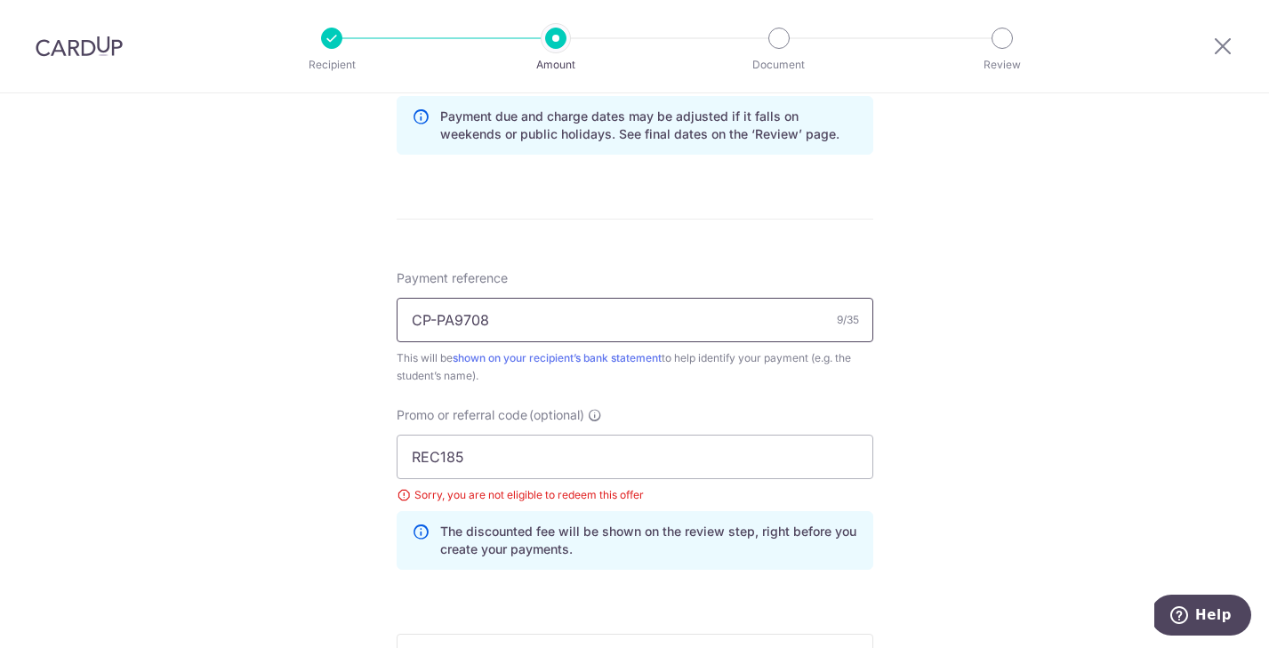
click at [821, 325] on input "CP-PA9708" at bounding box center [635, 320] width 477 height 44
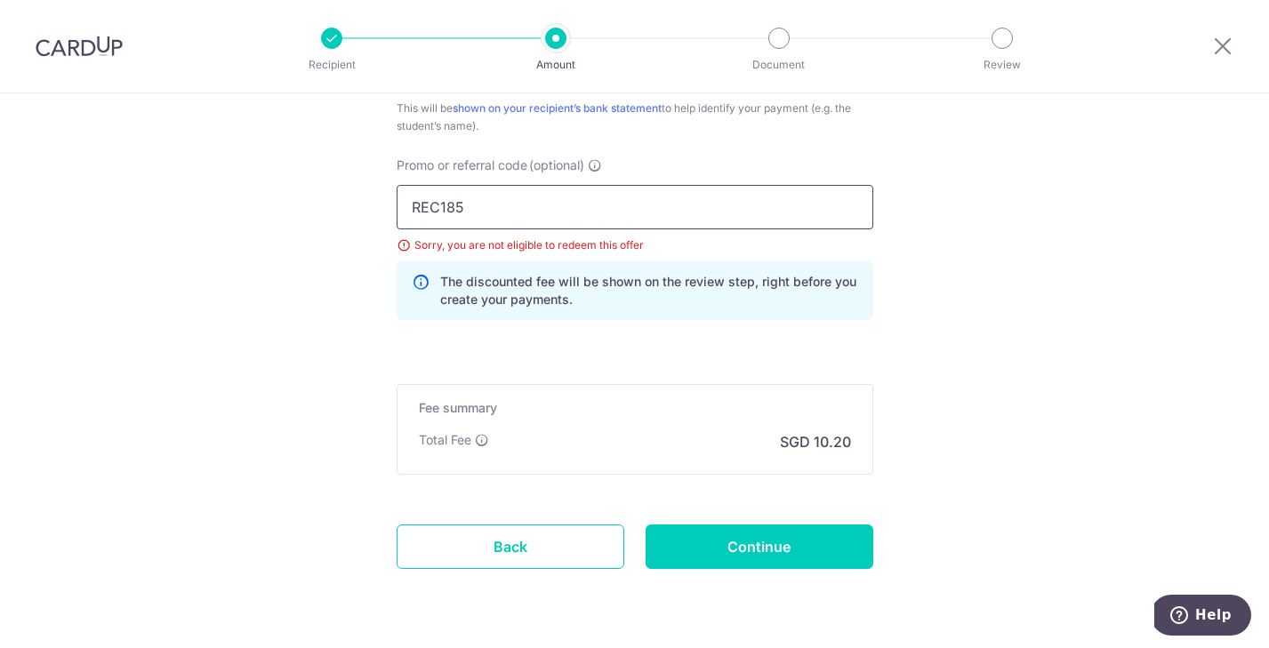
scroll to position [1178, 0]
click at [788, 550] on input "Continue" at bounding box center [759, 546] width 228 height 44
type input "Update Schedule"
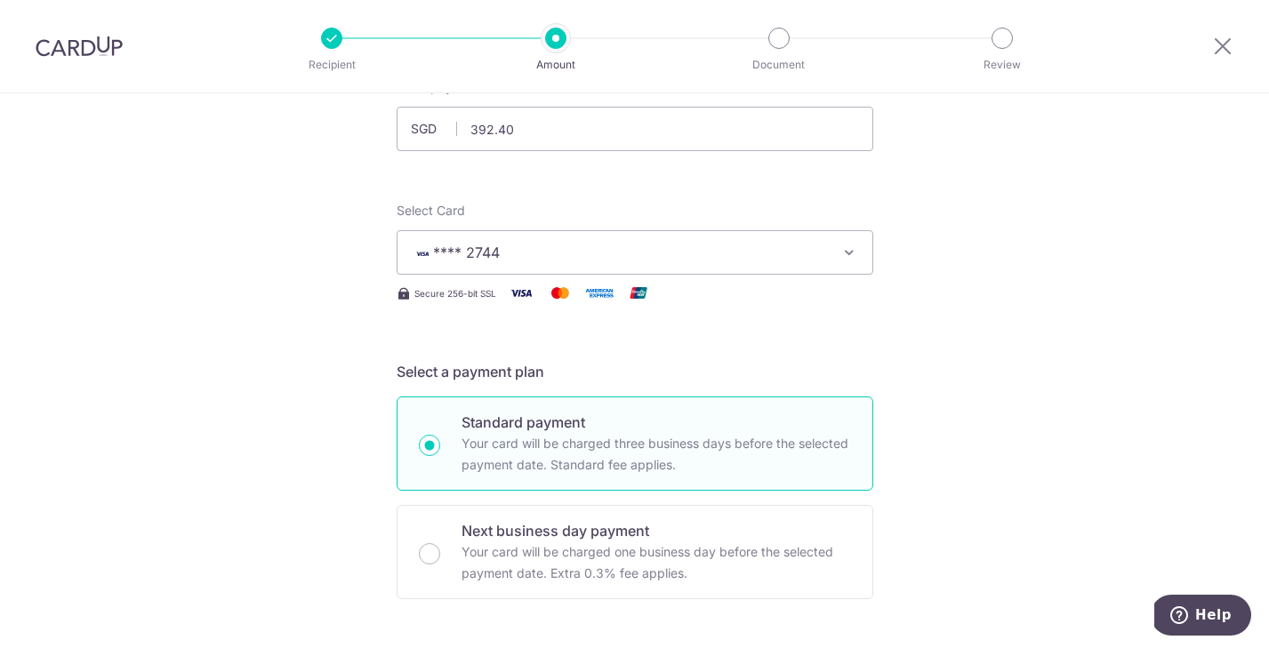
scroll to position [122, 0]
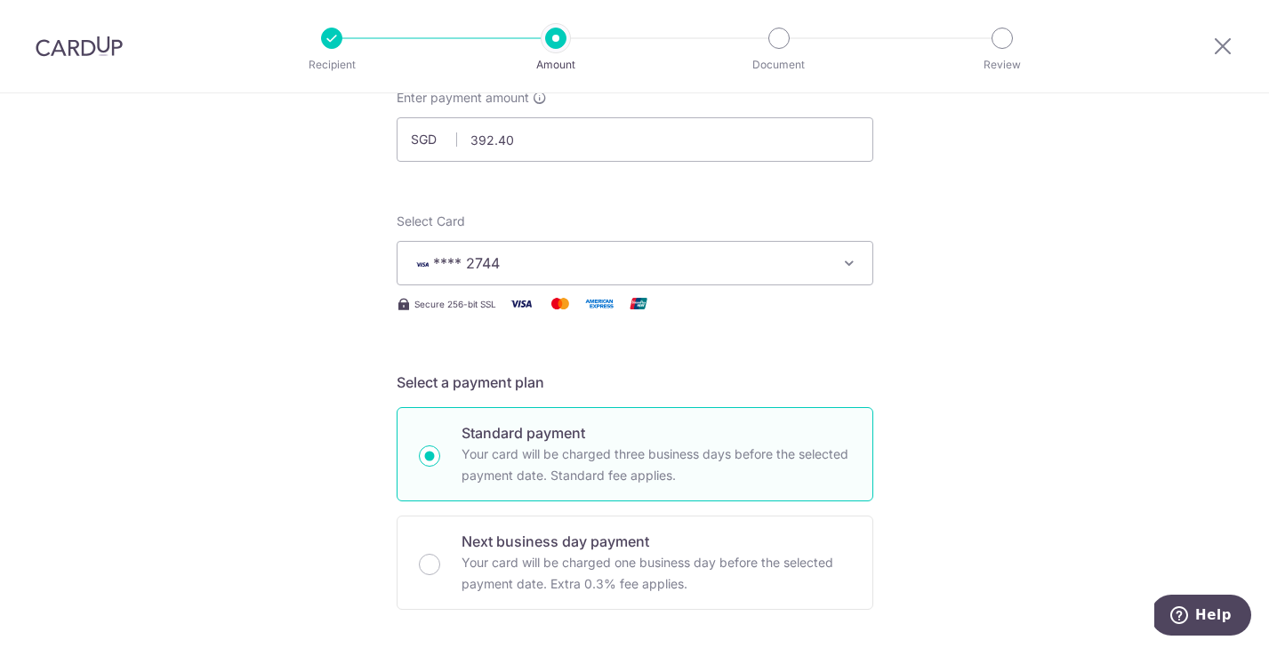
click at [851, 262] on icon "button" at bounding box center [849, 263] width 18 height 18
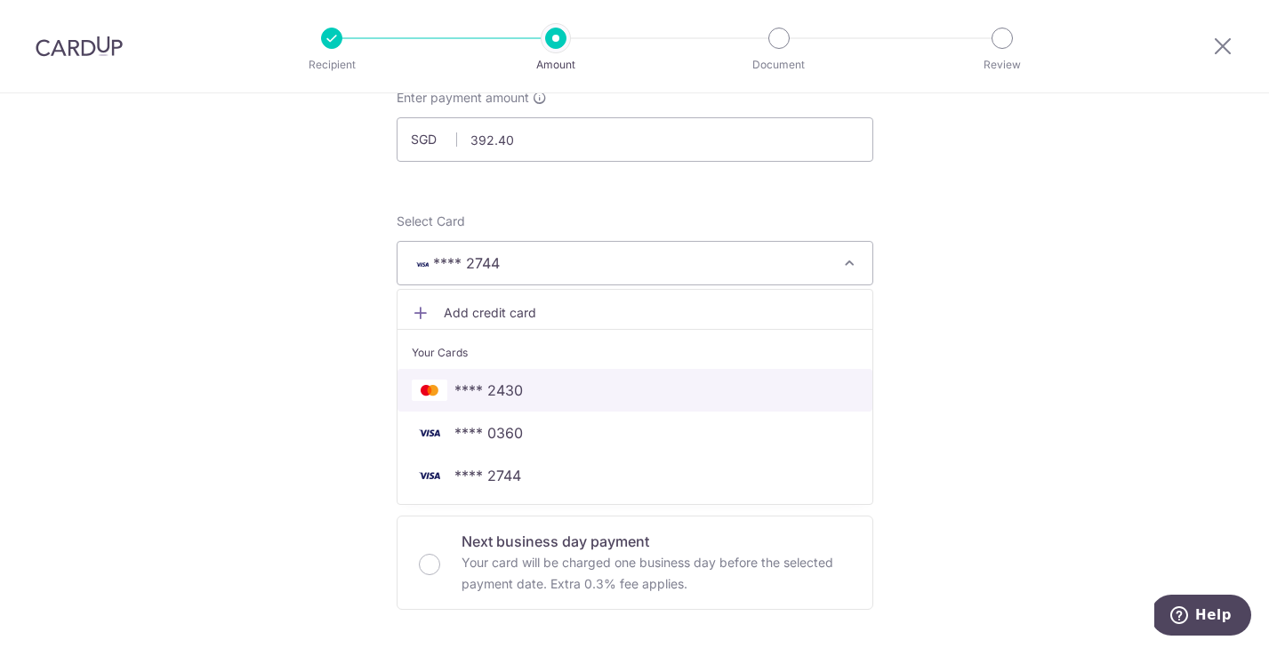
click at [509, 392] on span "**** 2430" at bounding box center [488, 390] width 68 height 21
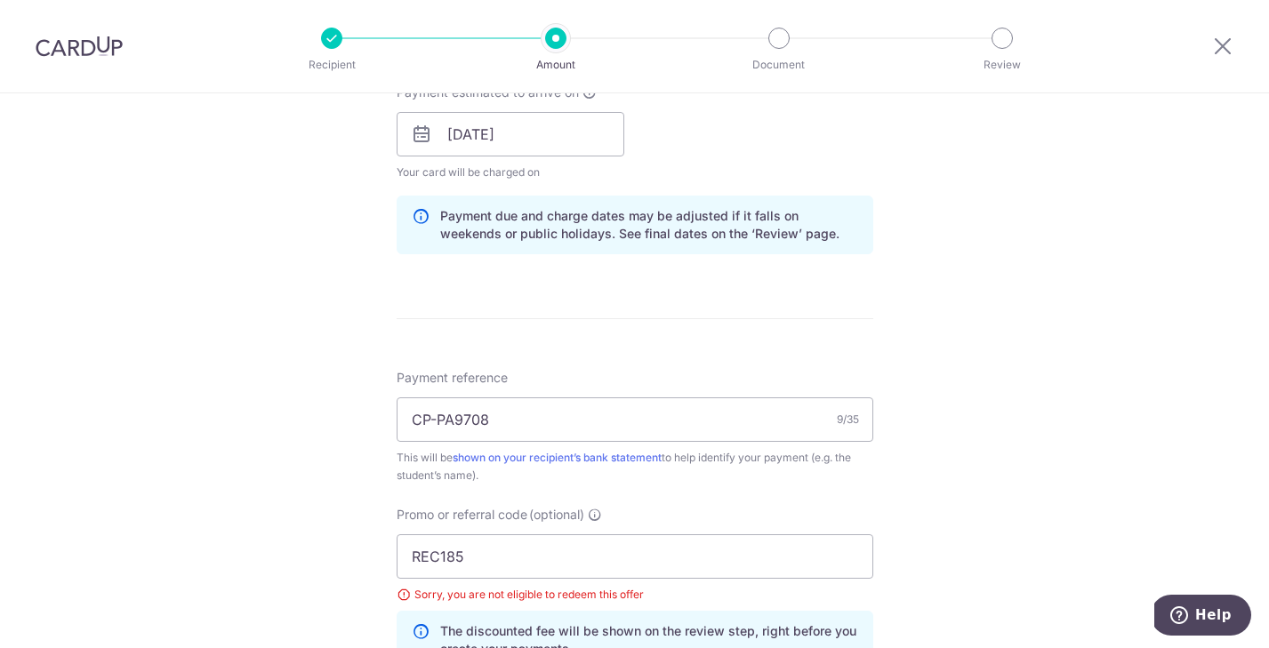
scroll to position [838, 0]
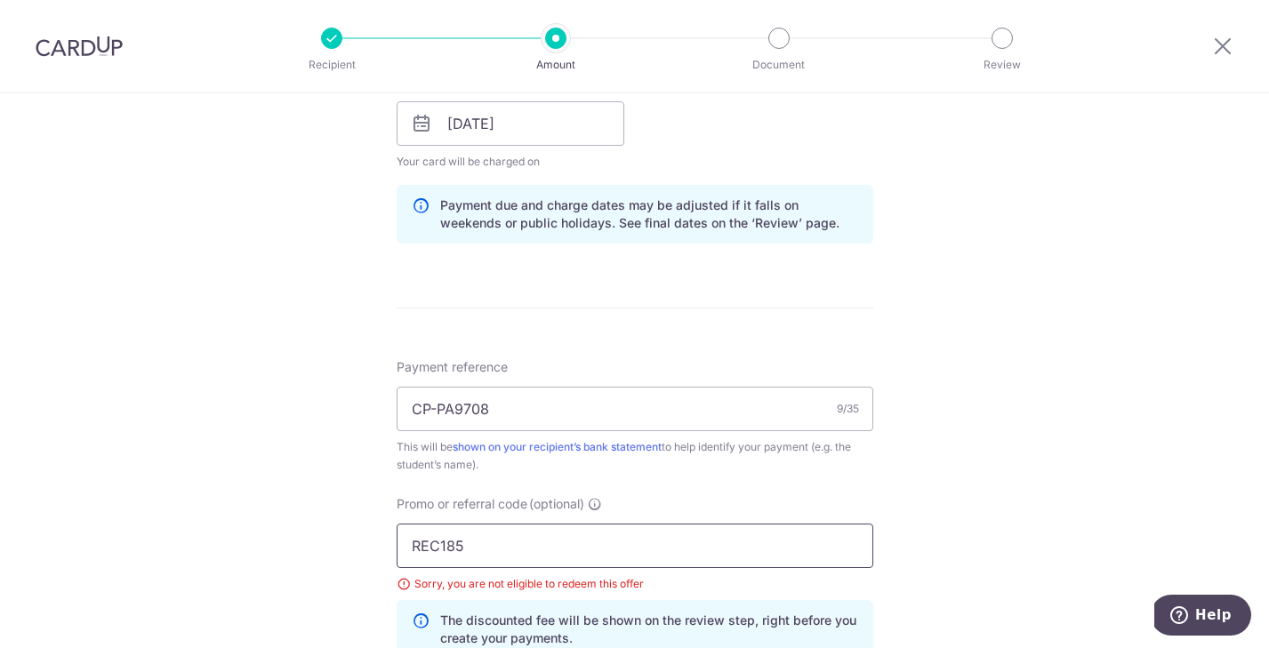
drag, startPoint x: 492, startPoint y: 546, endPoint x: 273, endPoint y: 535, distance: 219.0
click at [273, 535] on div "Tell us more about your payment Enter payment amount SGD 392.40 392.40 Select C…" at bounding box center [634, 148] width 1269 height 1786
paste input "OCBC90NMC"
type input "OCBC90NMC"
click at [908, 472] on div "Tell us more about your payment Enter payment amount SGD 392.40 392.40 Select C…" at bounding box center [634, 148] width 1269 height 1786
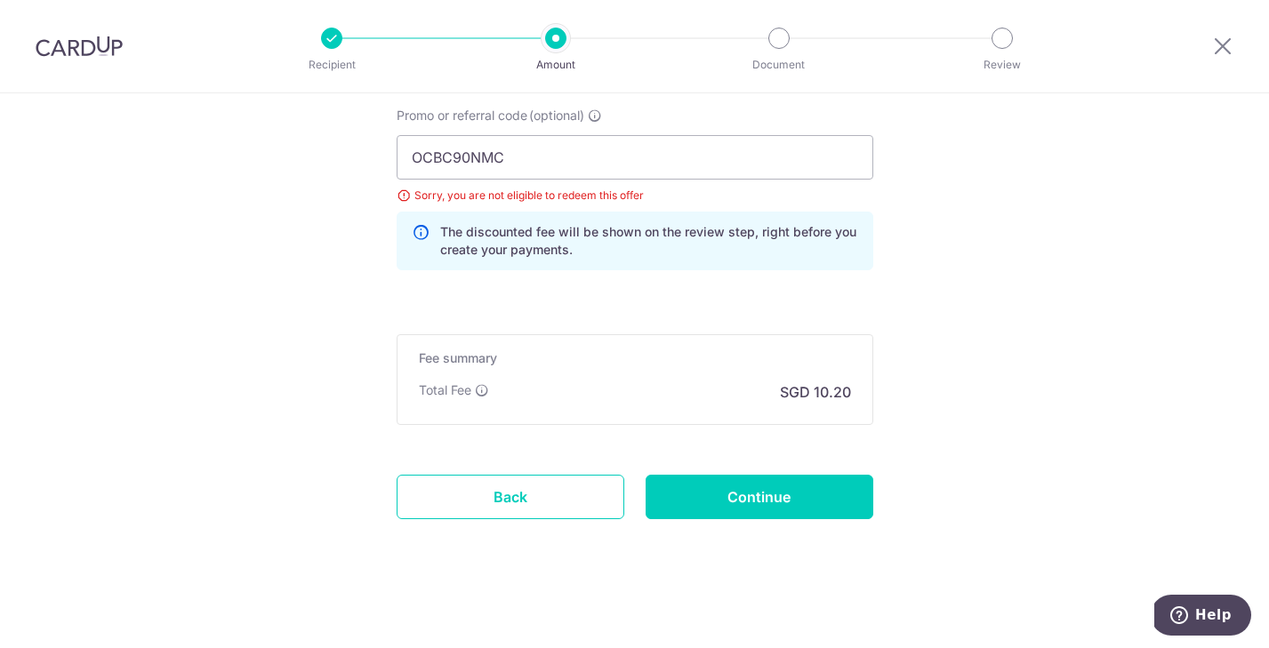
scroll to position [1229, 0]
click at [798, 506] on input "Continue" at bounding box center [759, 495] width 228 height 44
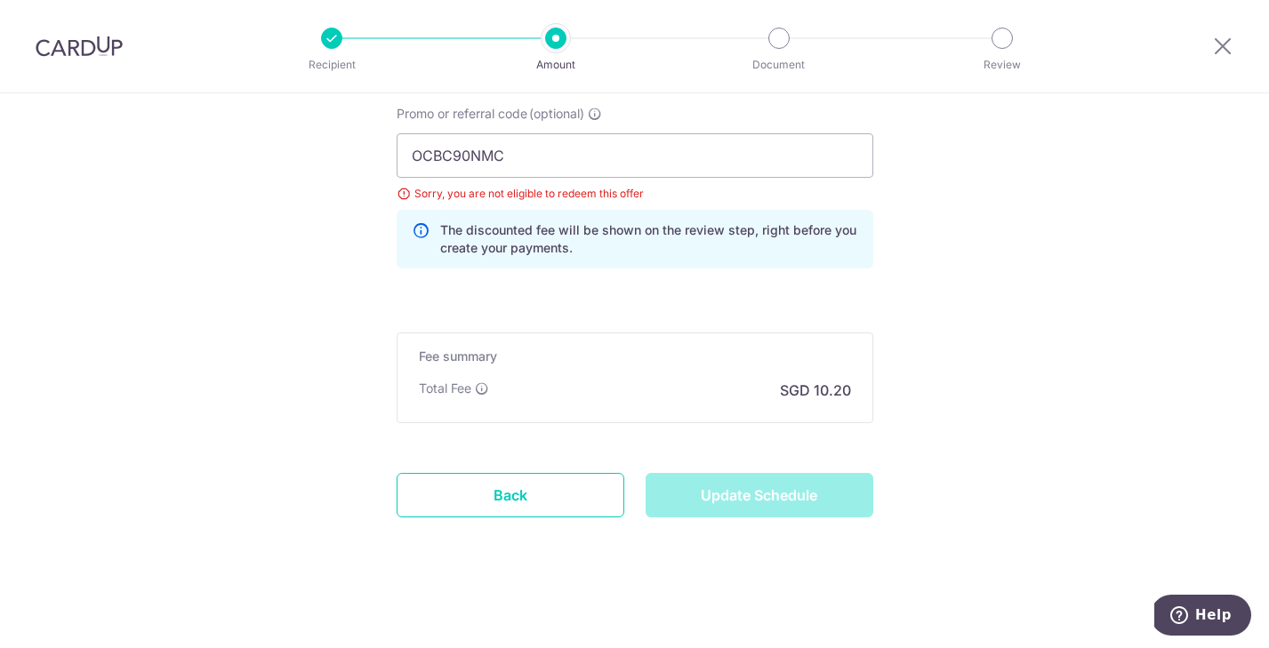
type input "Update Schedule"
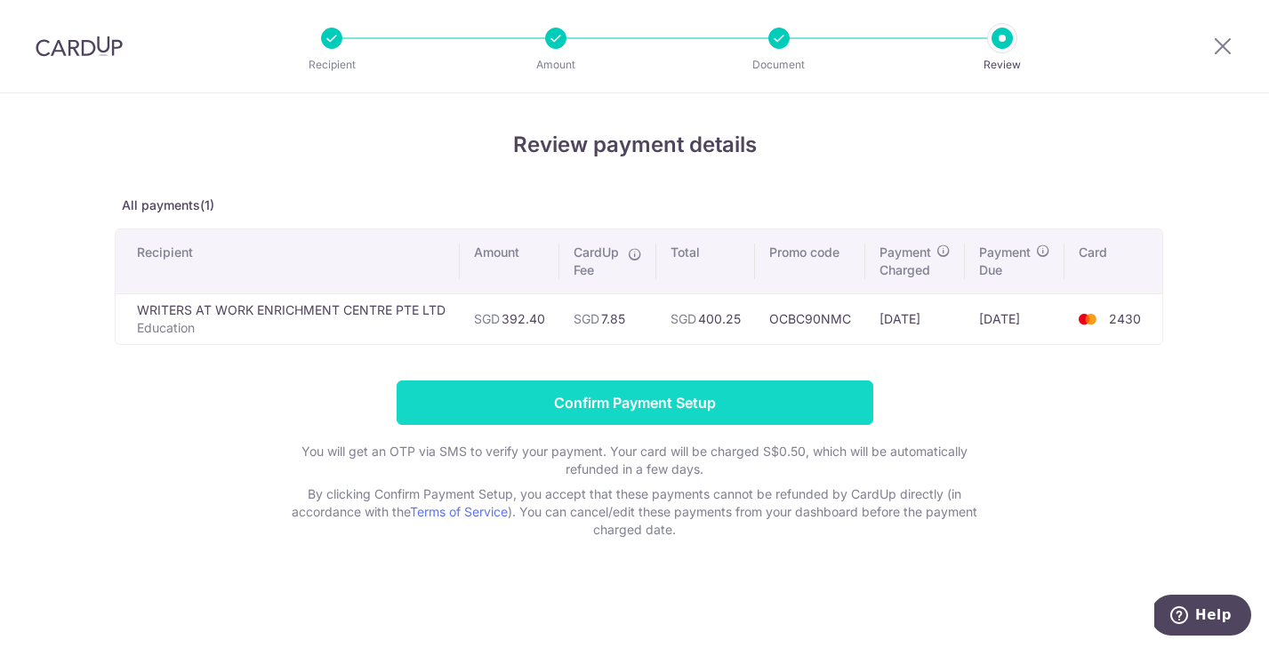
click at [718, 407] on input "Confirm Payment Setup" at bounding box center [635, 403] width 477 height 44
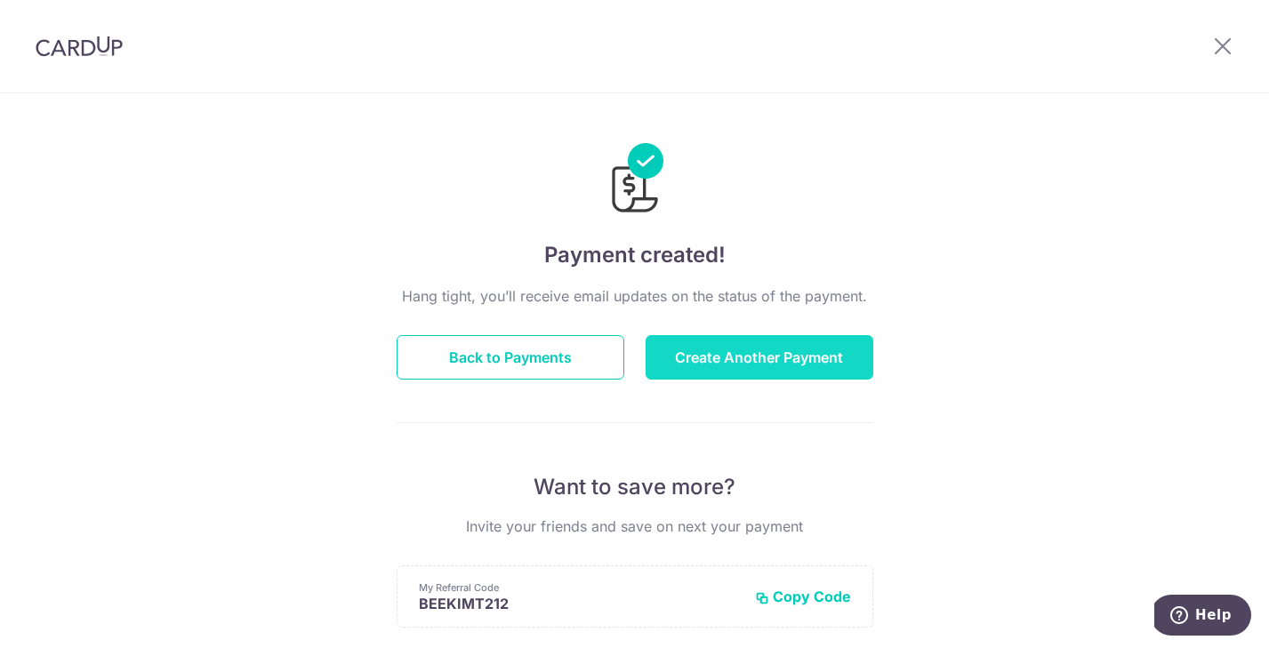
click at [744, 358] on button "Create Another Payment" at bounding box center [759, 357] width 228 height 44
